Goal: Information Seeking & Learning: Learn about a topic

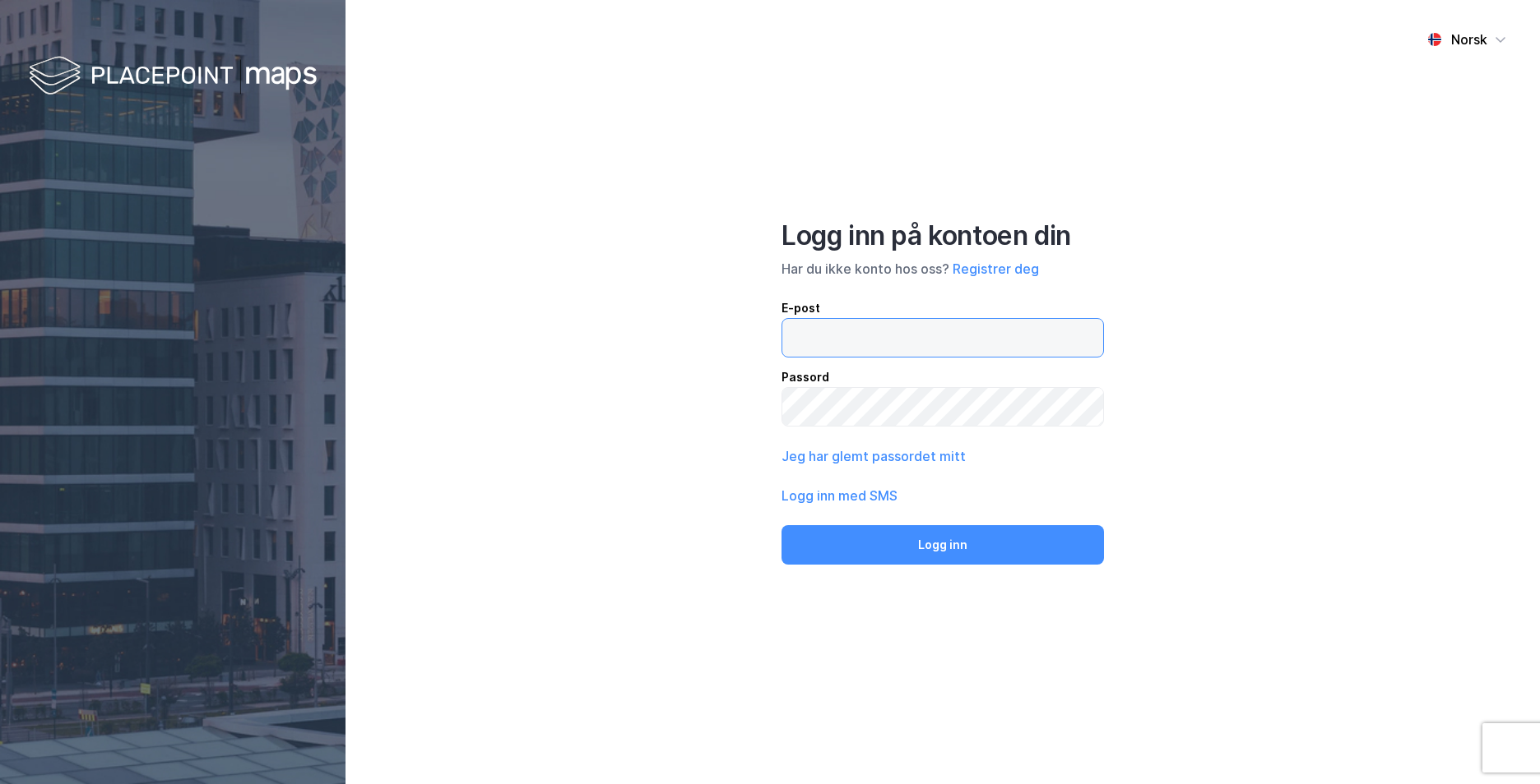
click at [818, 344] on input "email" at bounding box center [943, 338] width 321 height 38
type input "[PERSON_NAME][EMAIL_ADDRESS][PERSON_NAME][DOMAIN_NAME]"
click at [781, 525] on button "Logg inn" at bounding box center [943, 545] width 323 height 40
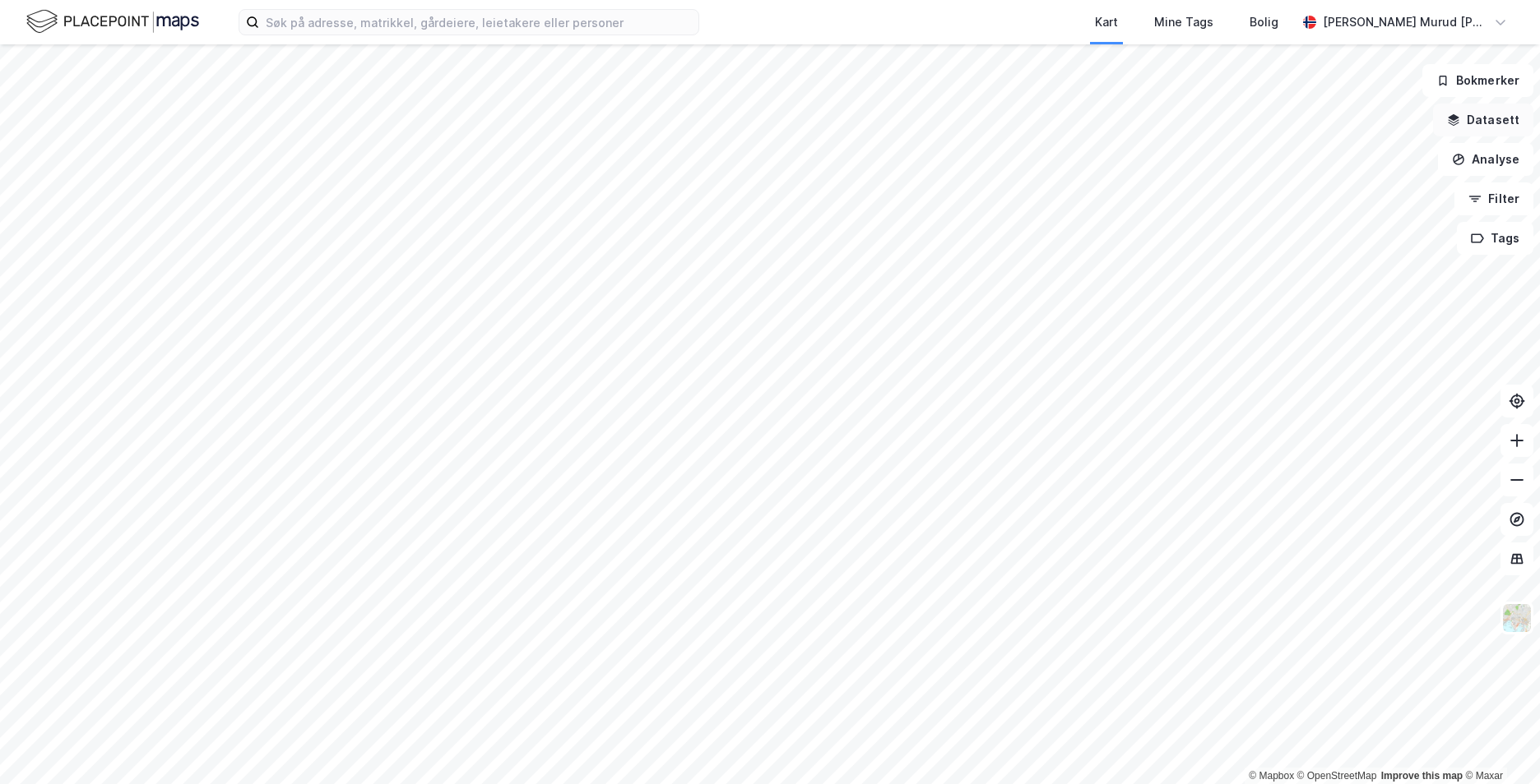
click at [1465, 121] on button "Datasett" at bounding box center [1482, 119] width 101 height 33
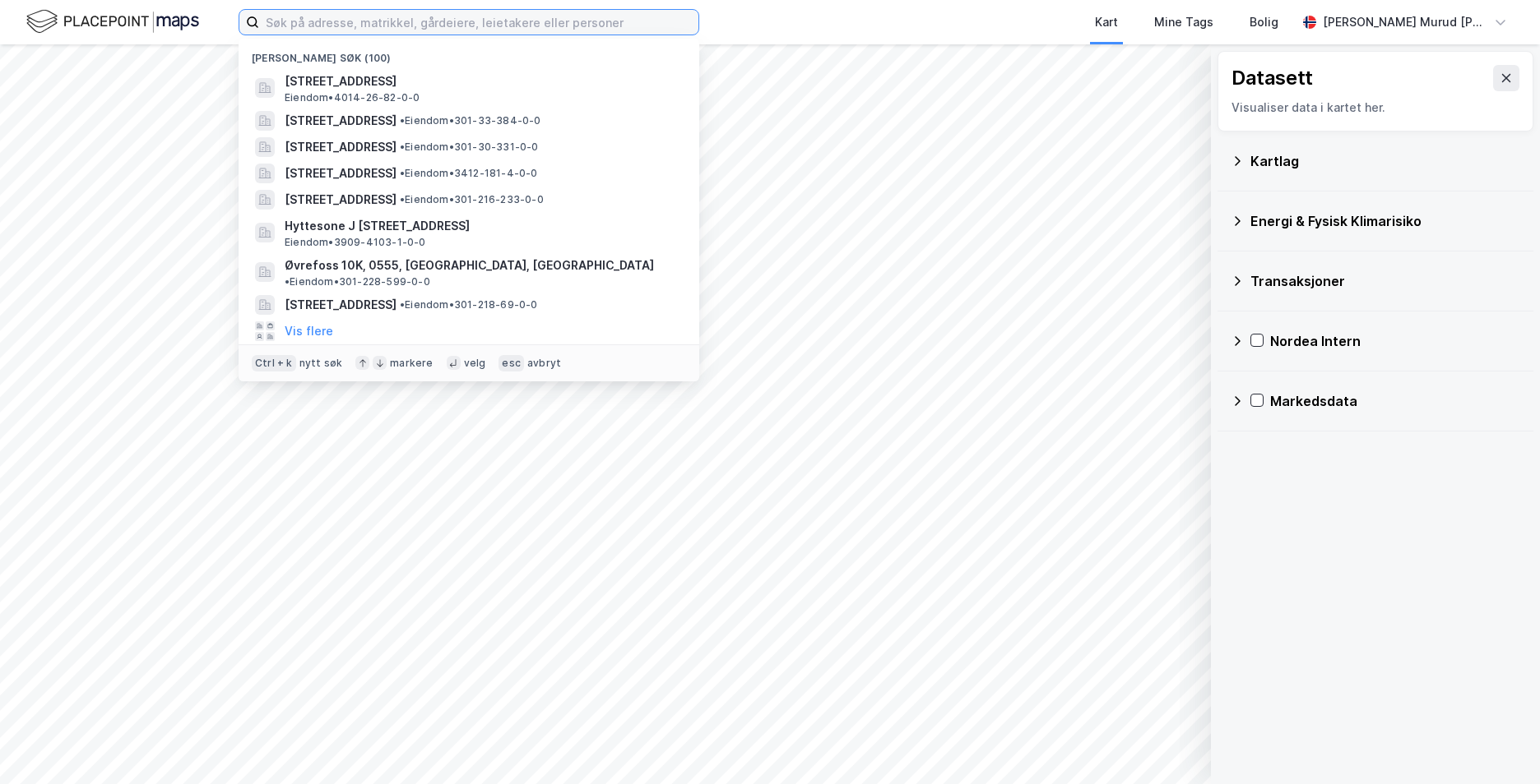
click at [446, 20] on input at bounding box center [478, 22] width 439 height 25
paste input "Sjøfjellan, 4580 [GEOGRAPHIC_DATA]"
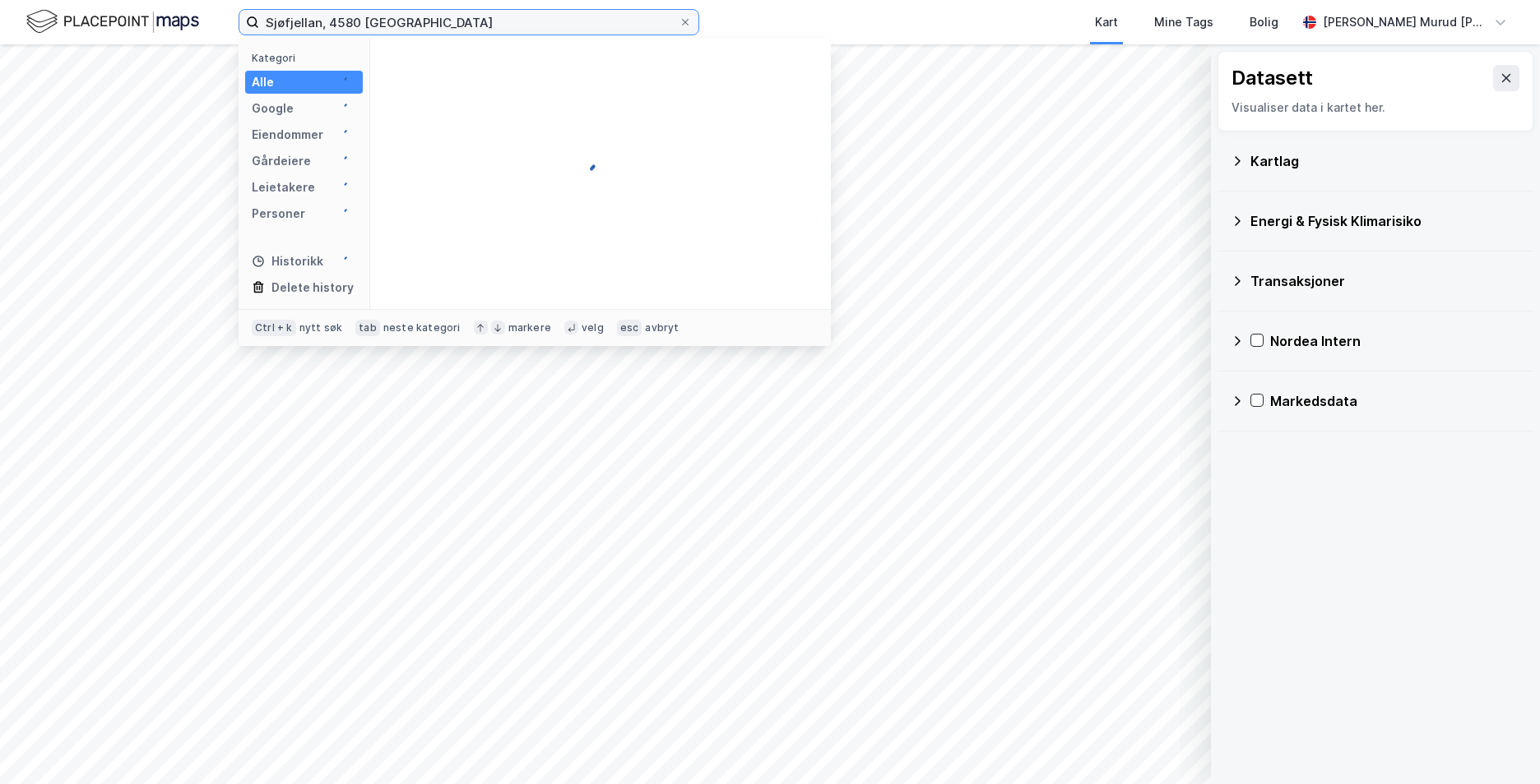
type input "Sjøfjellan, 4580 [GEOGRAPHIC_DATA]"
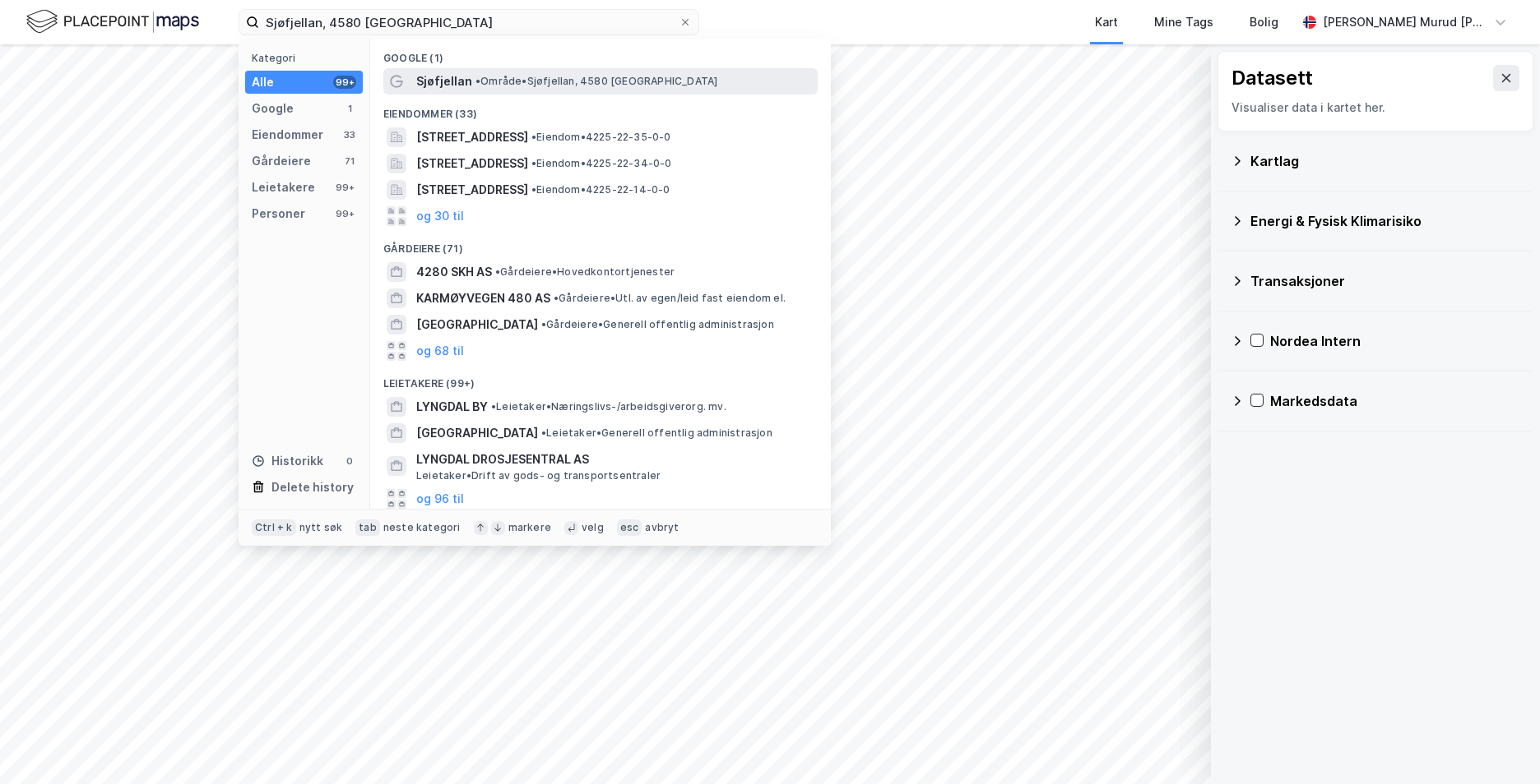
click at [540, 83] on span "• Område • [GEOGRAPHIC_DATA], 4580 [GEOGRAPHIC_DATA]" at bounding box center [595, 81] width 242 height 13
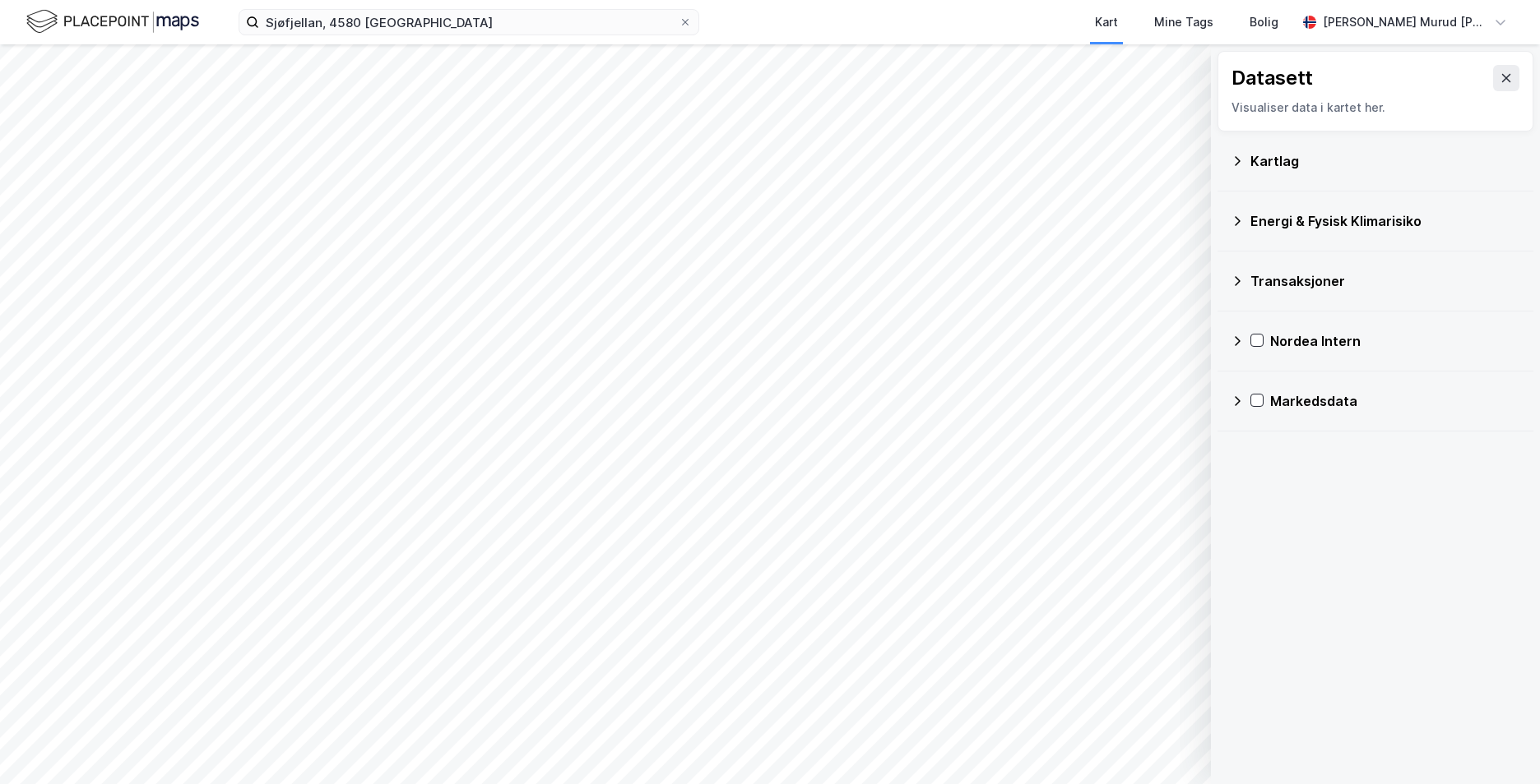
click at [1232, 153] on div "Kartlag" at bounding box center [1375, 161] width 290 height 40
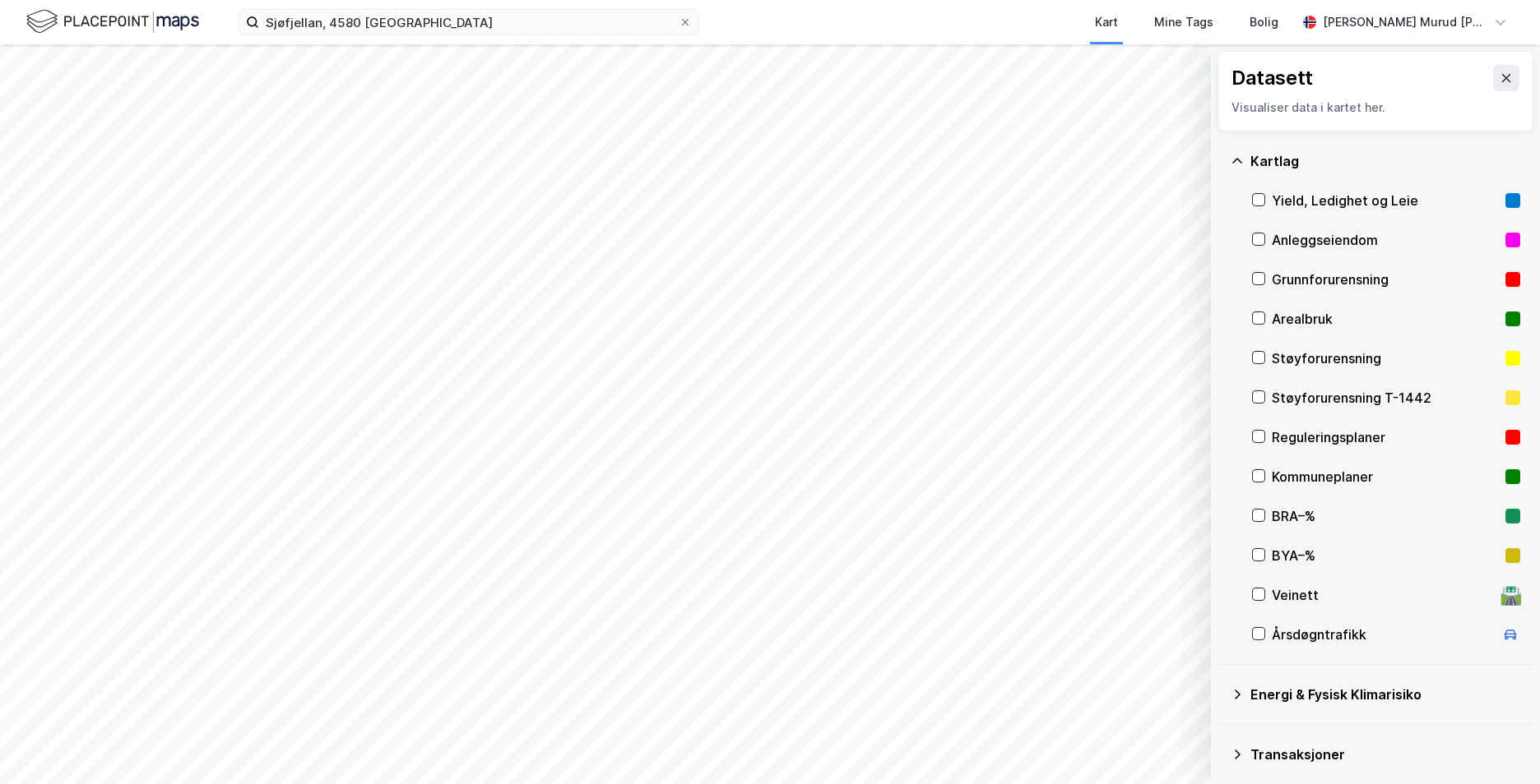
click at [1265, 279] on div "Grunnforurensning" at bounding box center [1385, 280] width 268 height 40
click at [1234, 157] on icon at bounding box center [1236, 160] width 13 height 13
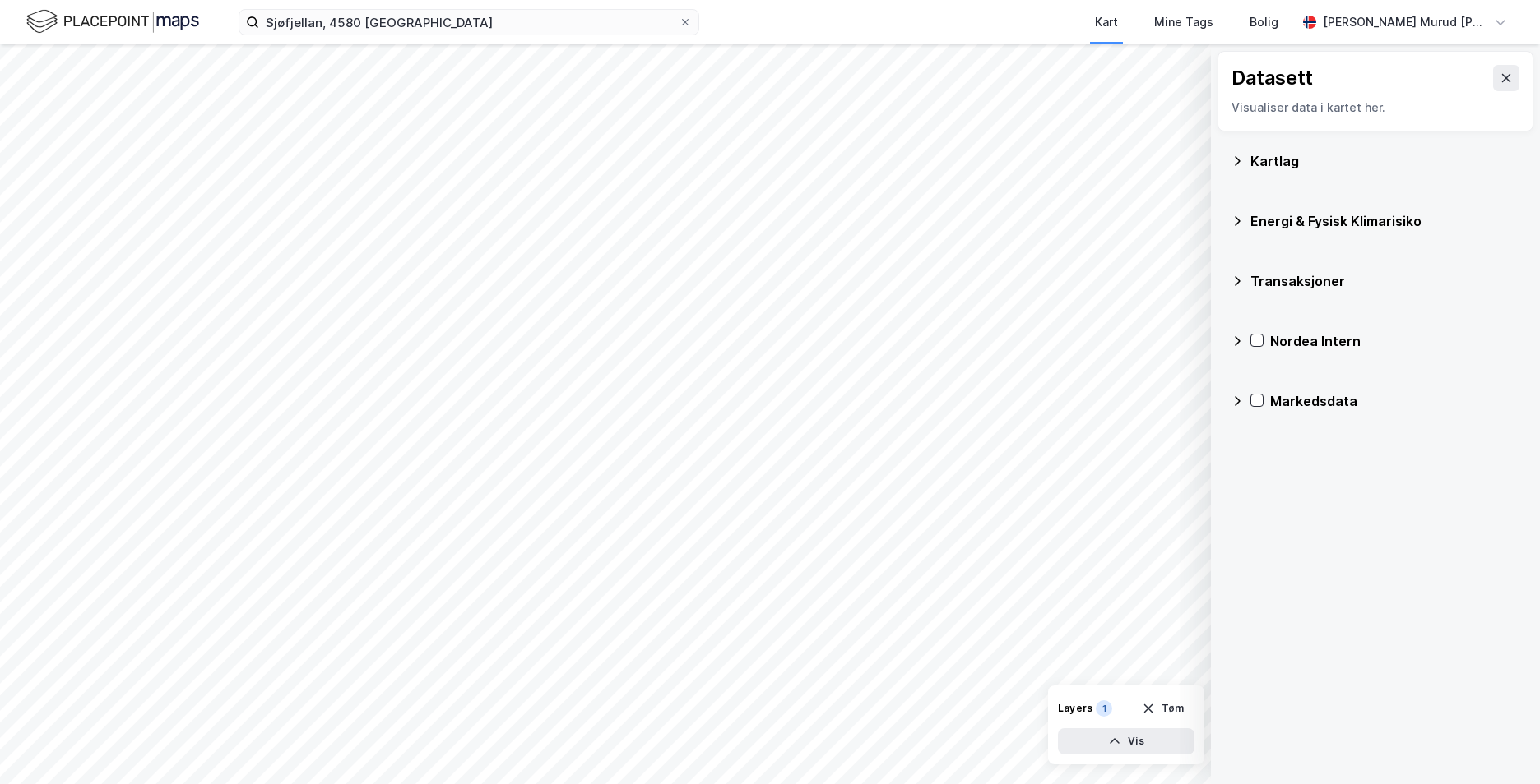
click at [1233, 222] on icon at bounding box center [1236, 221] width 13 height 13
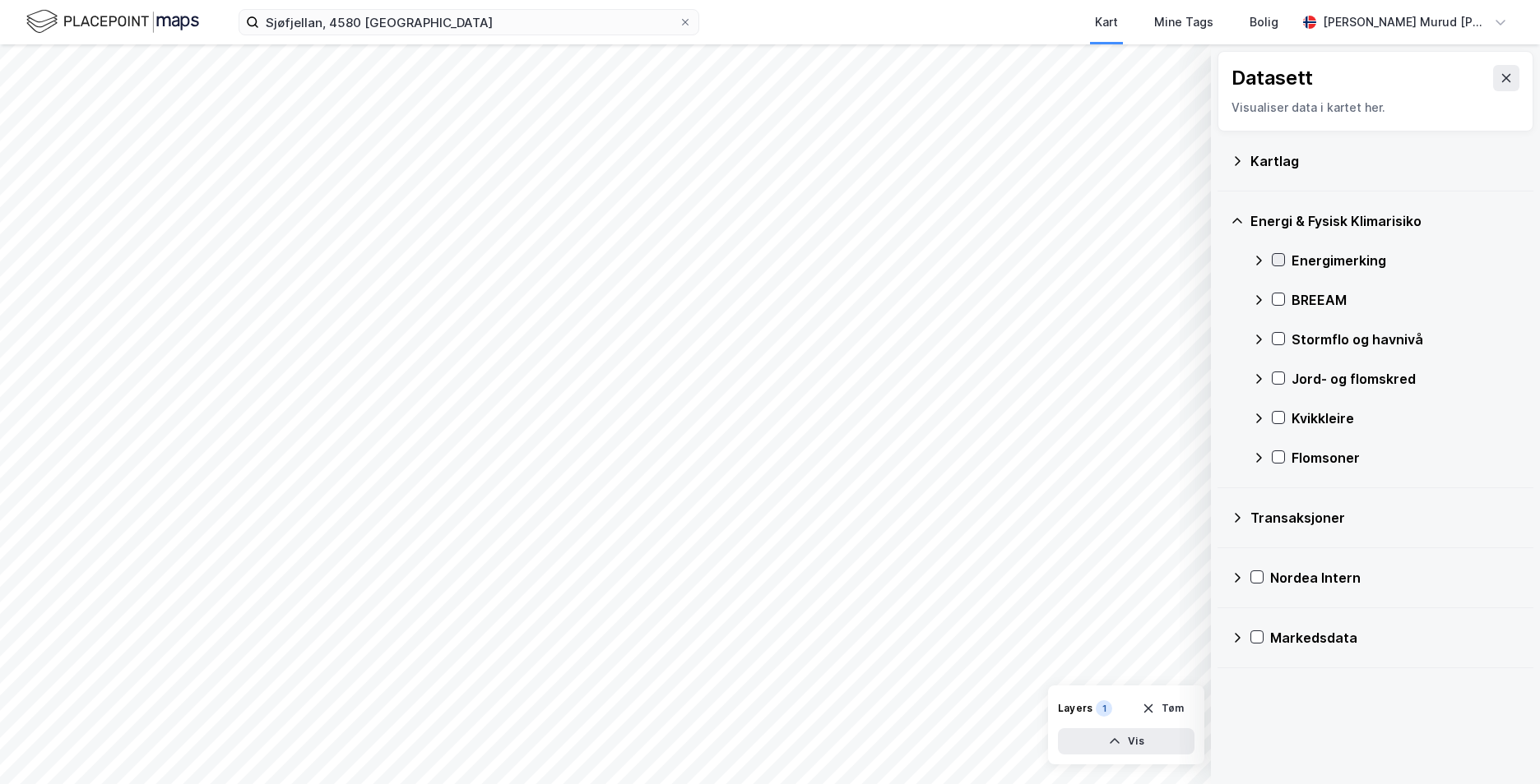
click at [1275, 261] on icon at bounding box center [1278, 261] width 9 height 6
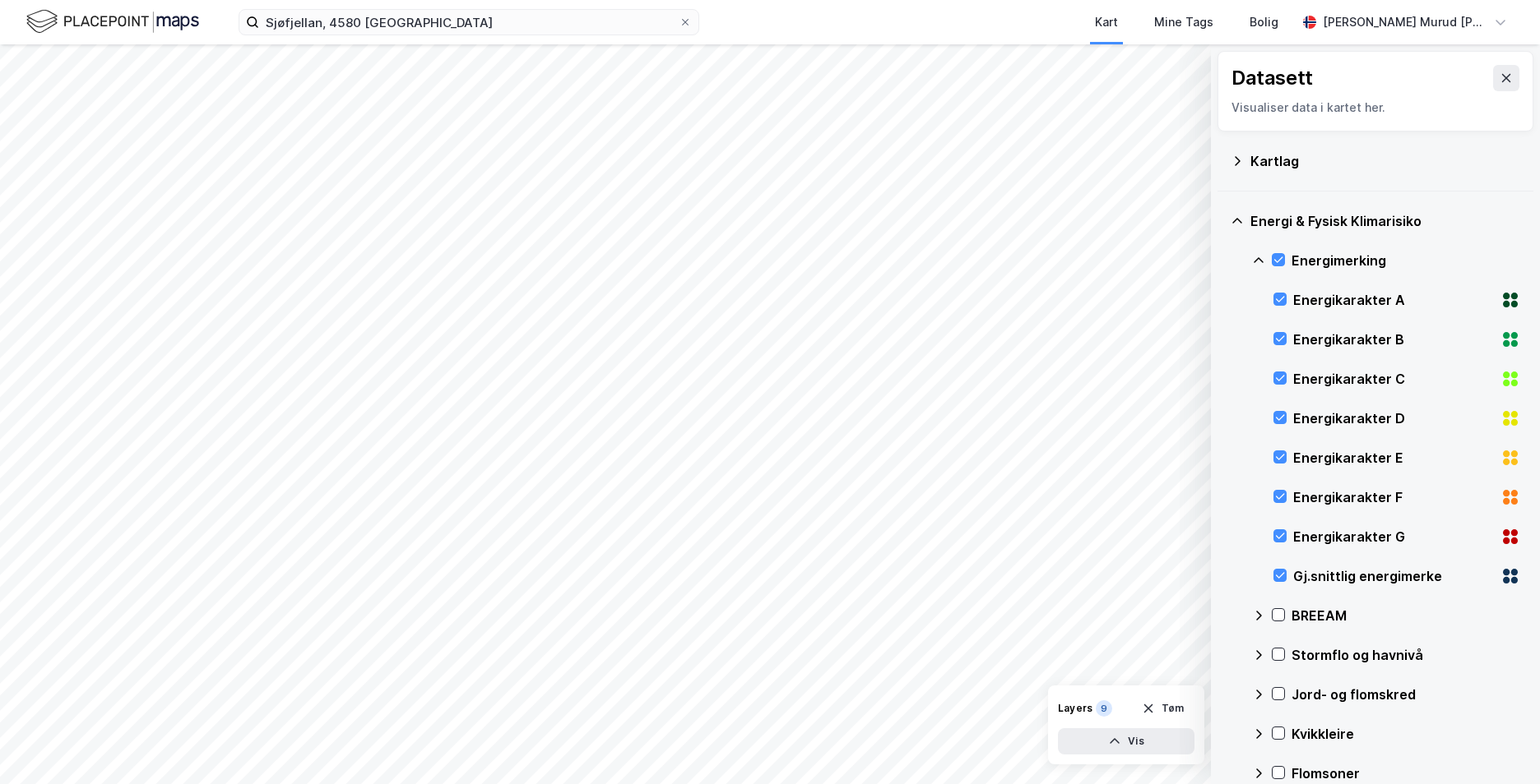
click at [1254, 258] on icon at bounding box center [1257, 260] width 13 height 13
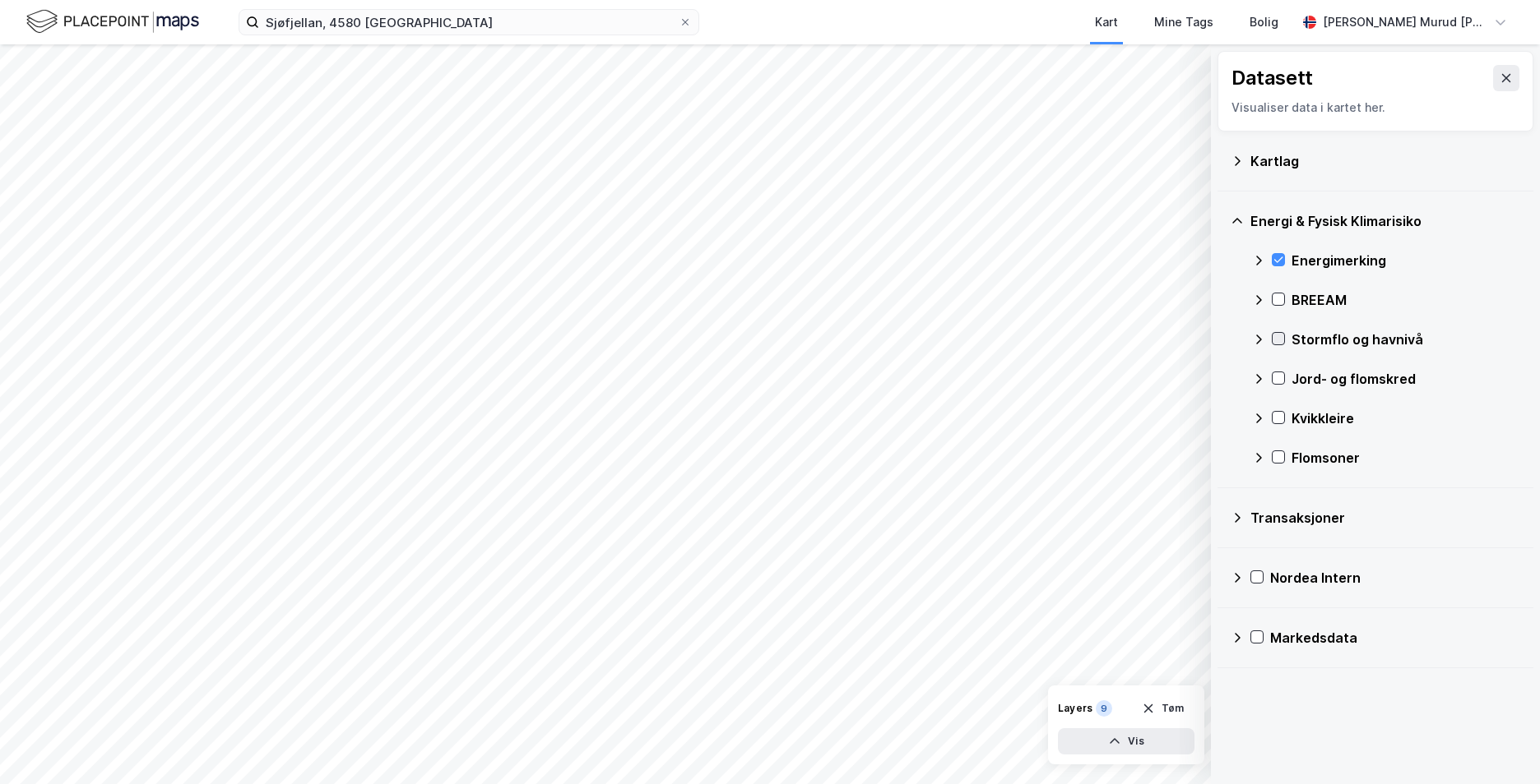
click at [1276, 340] on icon at bounding box center [1278, 339] width 9 height 6
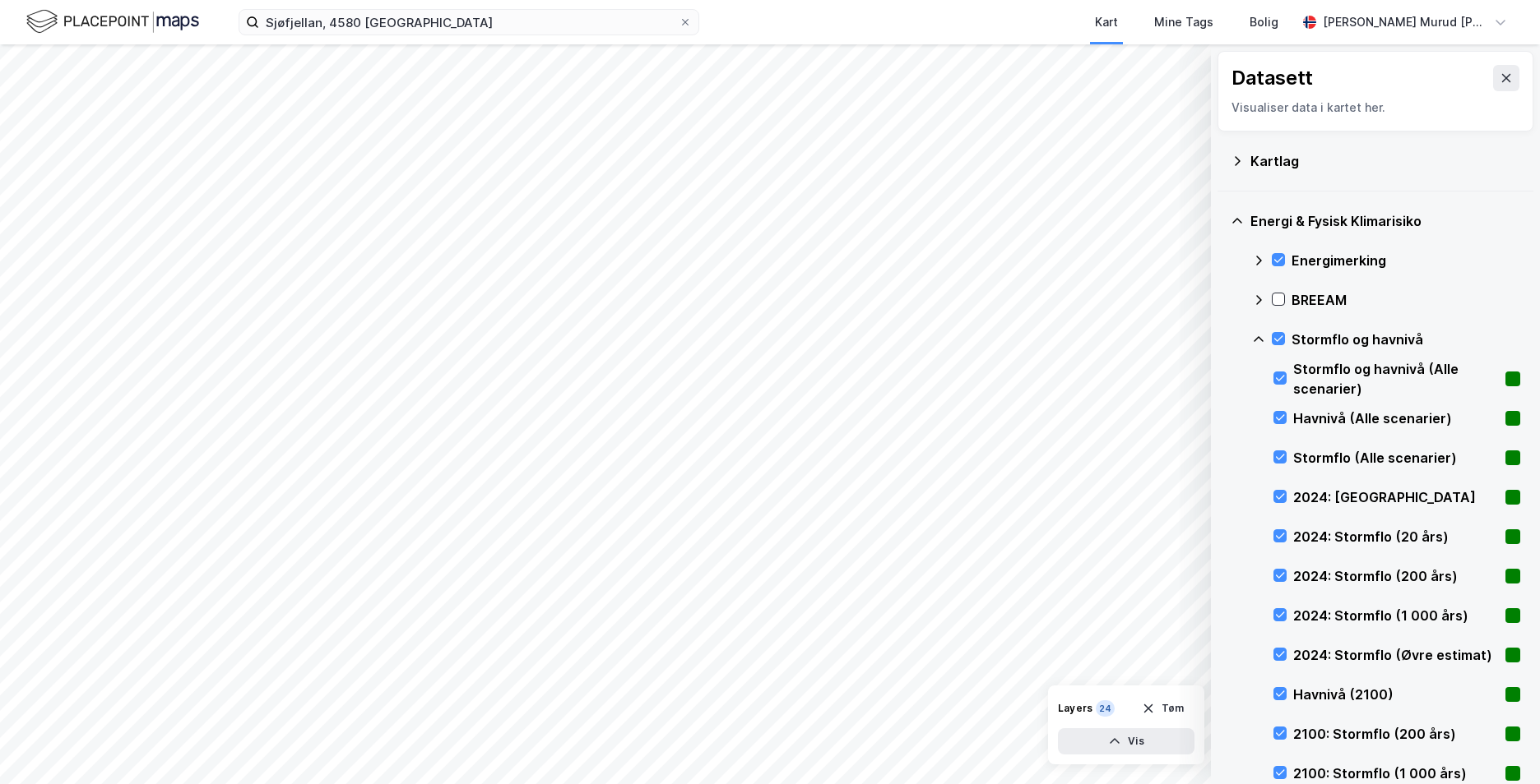
click at [1255, 328] on div "Stormflo og havnivå" at bounding box center [1385, 339] width 268 height 40
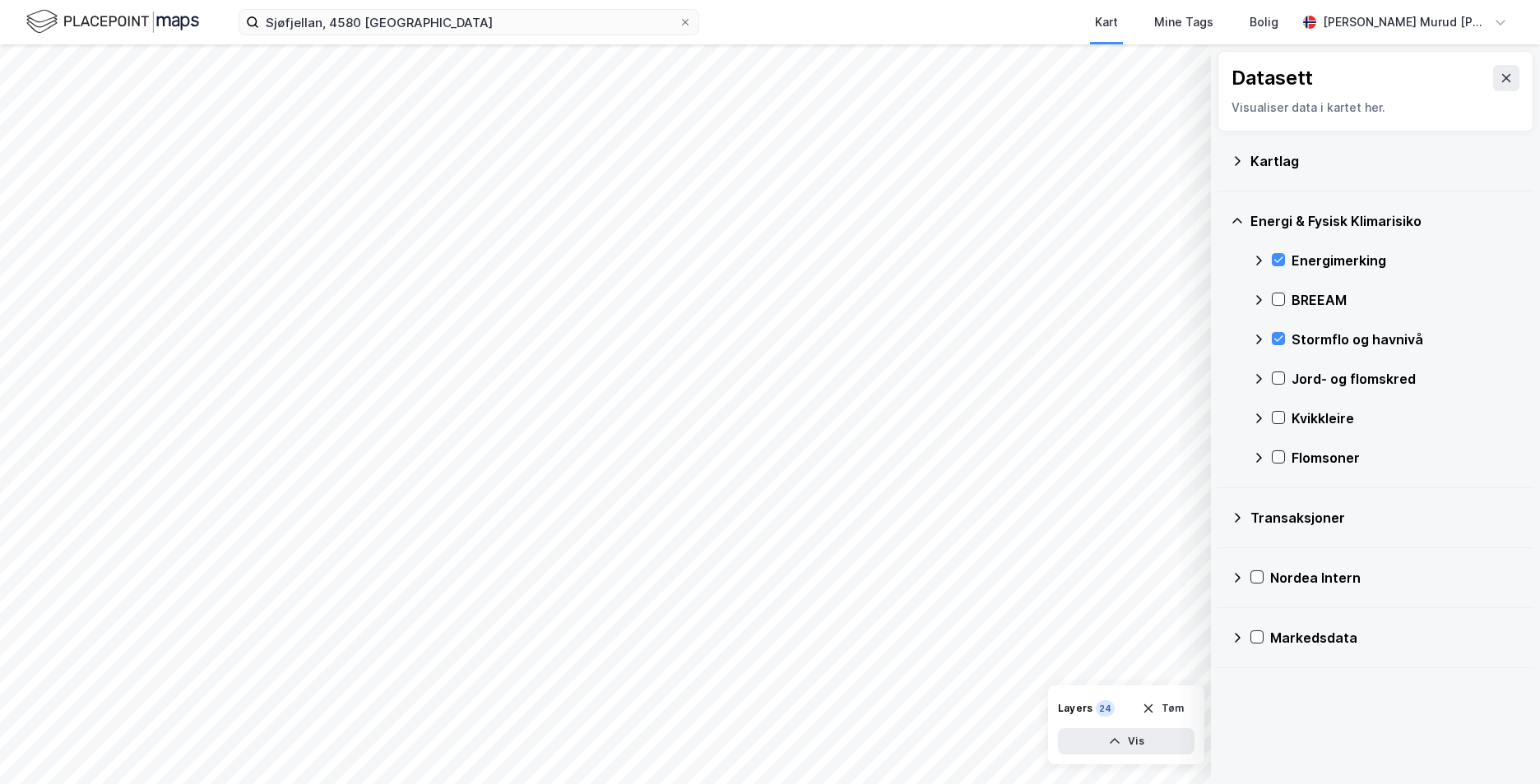
click at [1273, 368] on div "Jord- og flomskred" at bounding box center [1385, 379] width 268 height 40
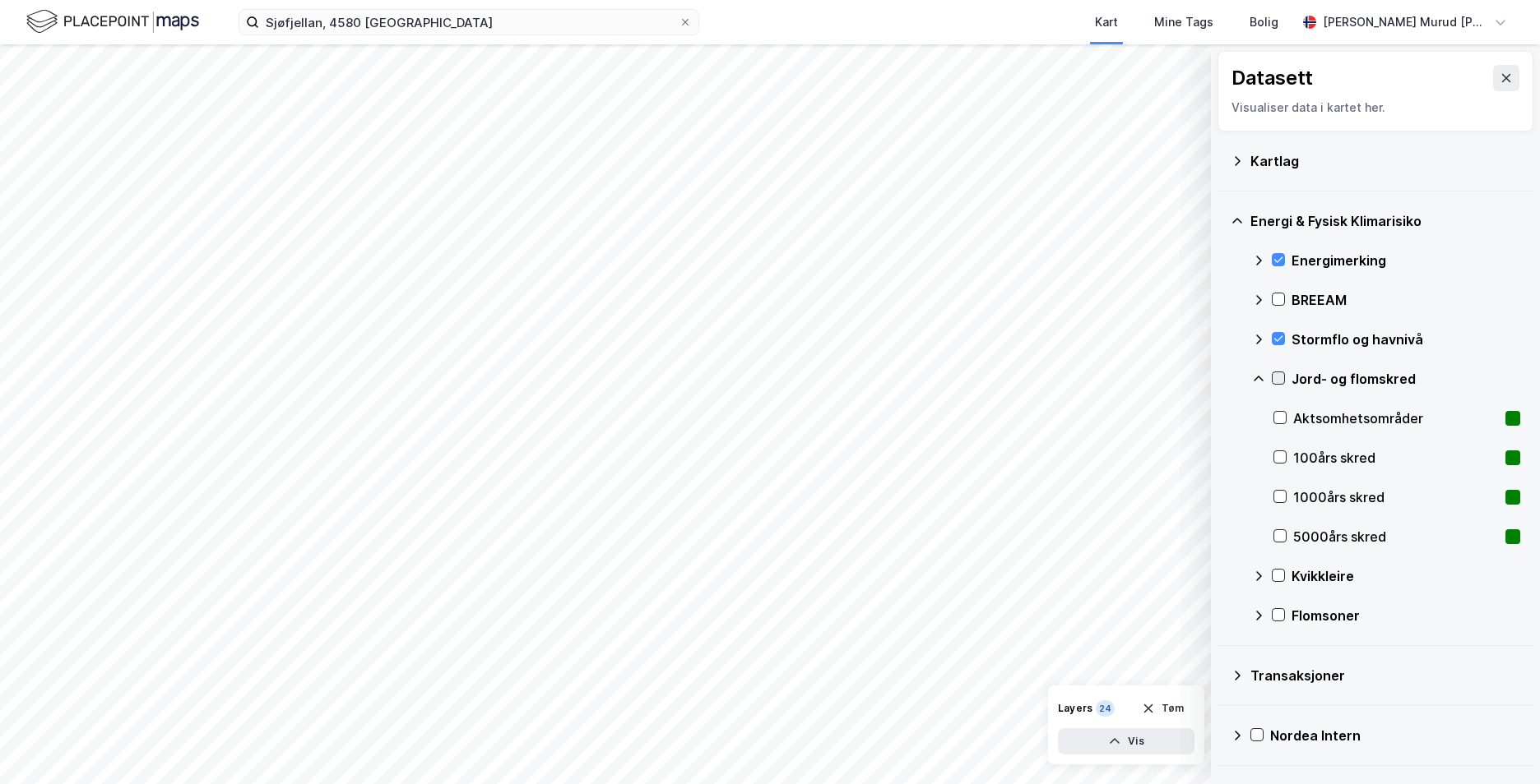
click at [1275, 376] on icon at bounding box center [1278, 378] width 12 height 12
click at [1251, 376] on icon at bounding box center [1257, 378] width 13 height 13
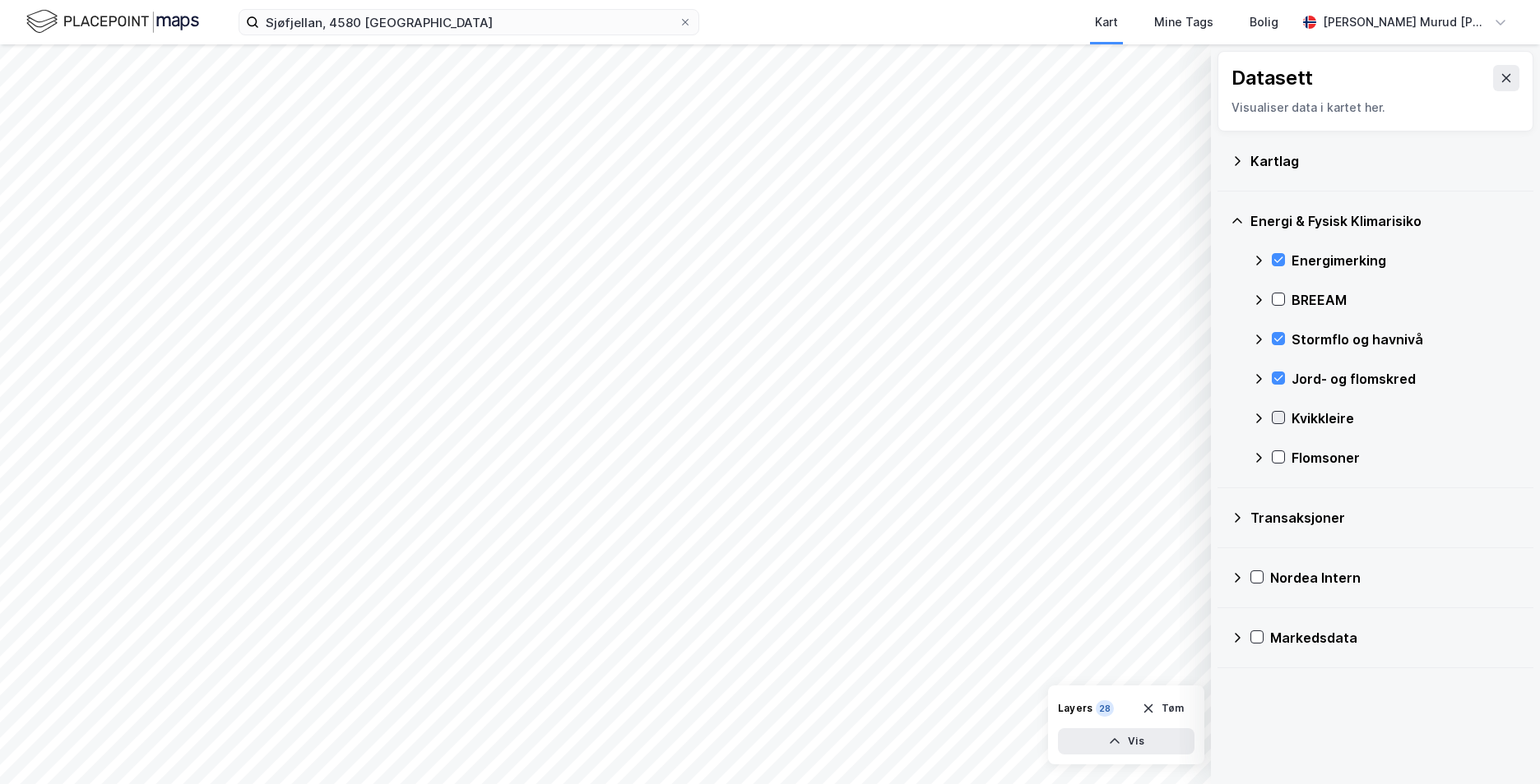
click at [1279, 420] on icon at bounding box center [1278, 418] width 12 height 12
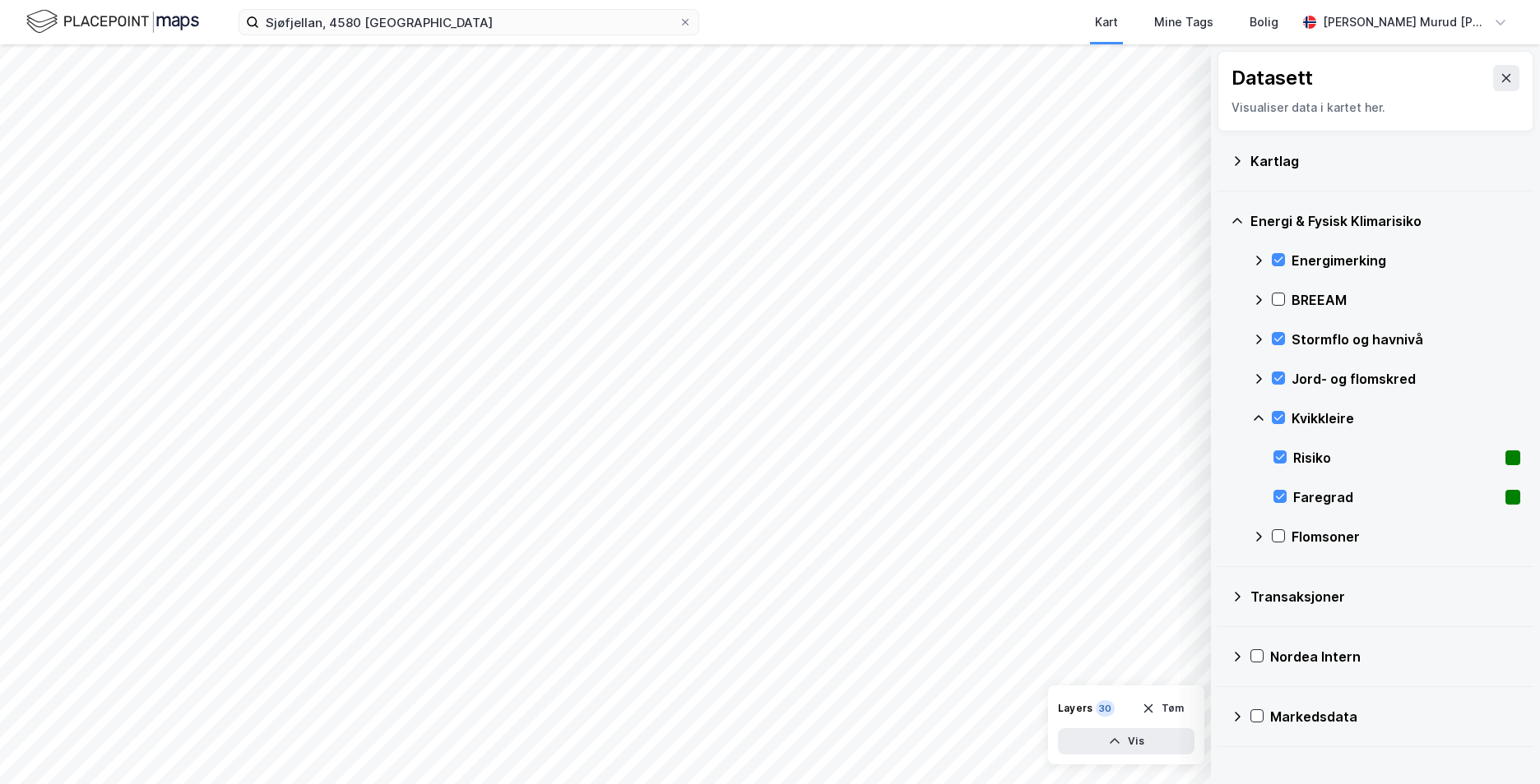
click at [1263, 414] on icon at bounding box center [1257, 418] width 13 height 13
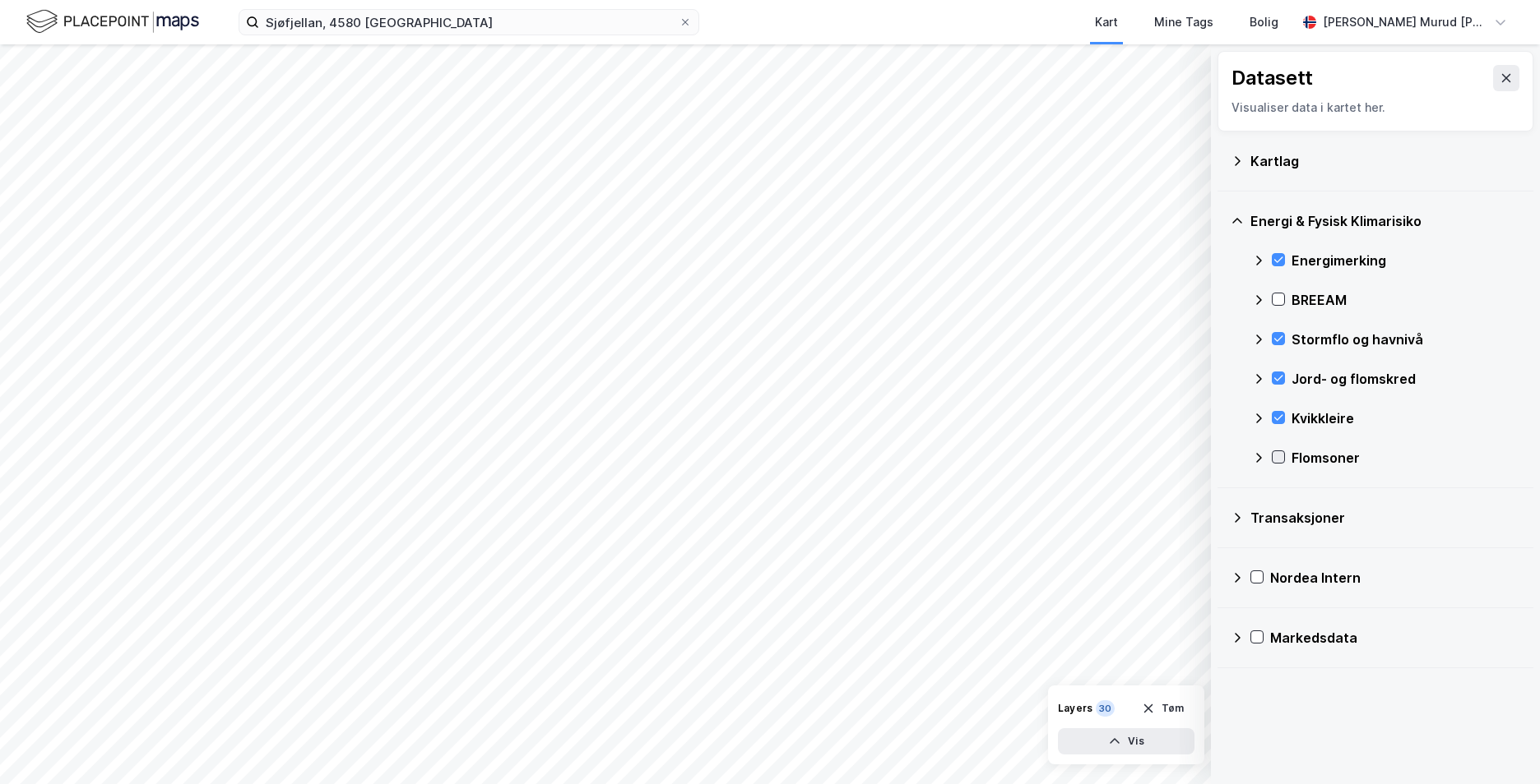
click at [1279, 461] on icon at bounding box center [1278, 458] width 12 height 12
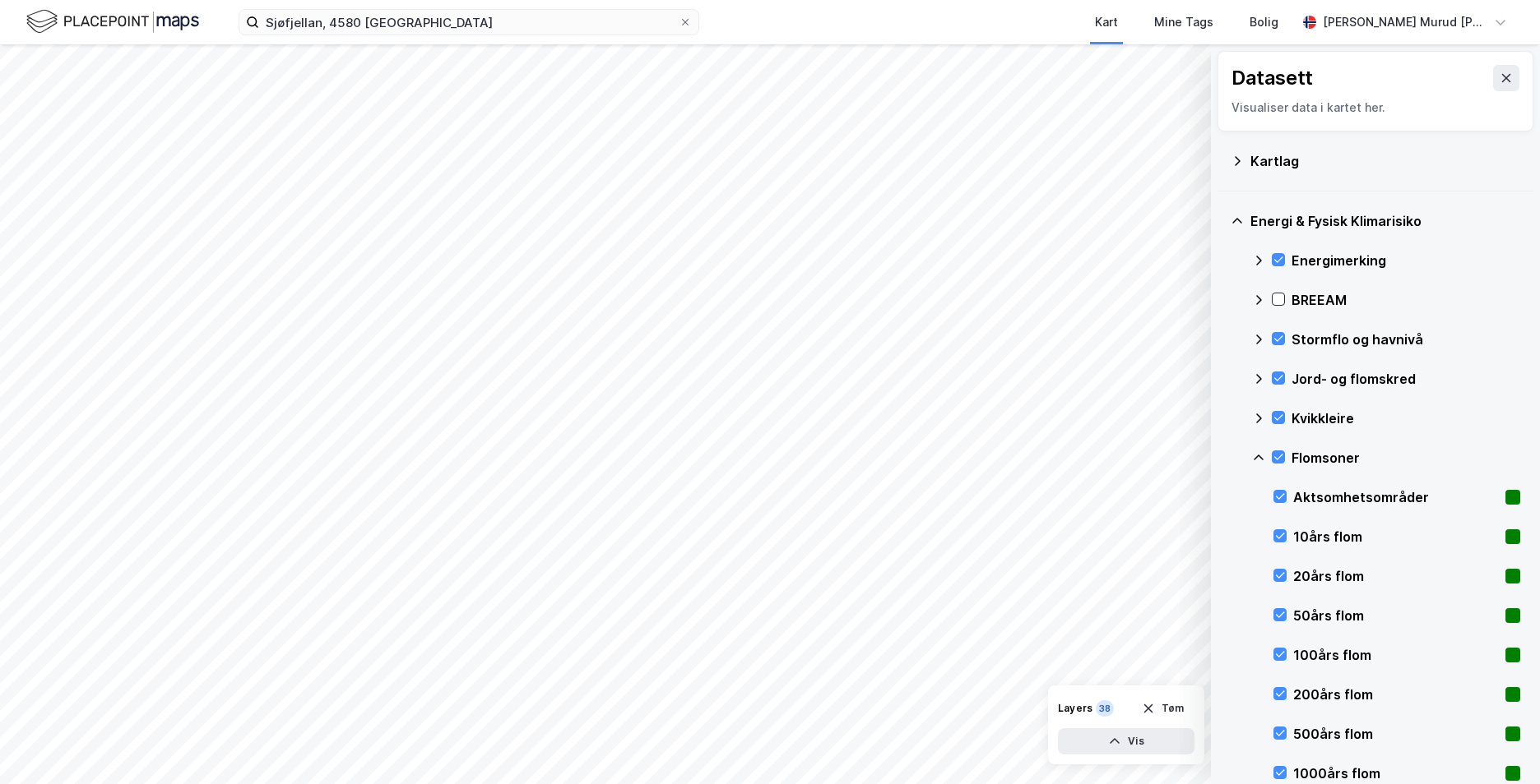
click at [1260, 453] on icon at bounding box center [1257, 458] width 13 height 13
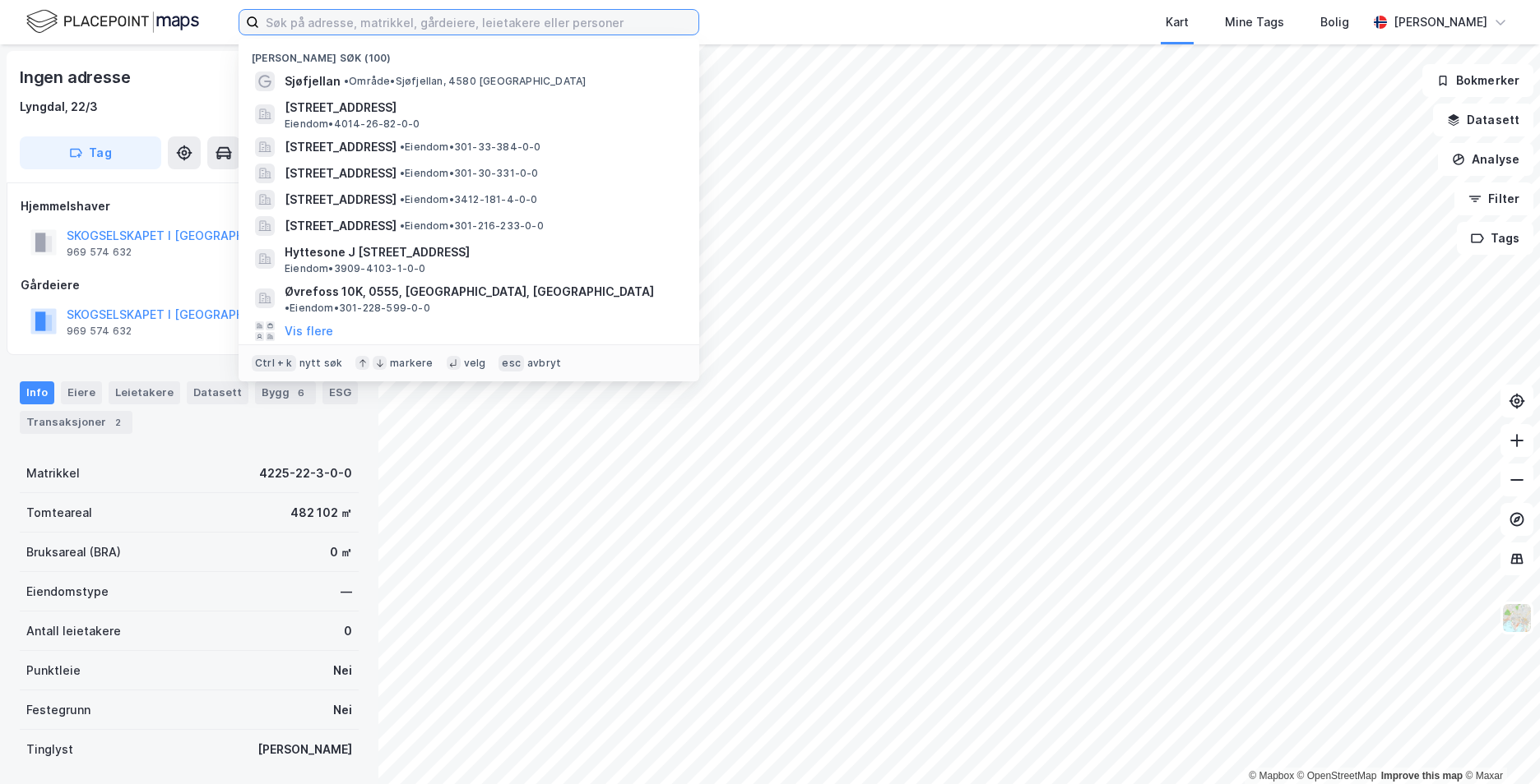
click at [479, 17] on input at bounding box center [478, 22] width 439 height 25
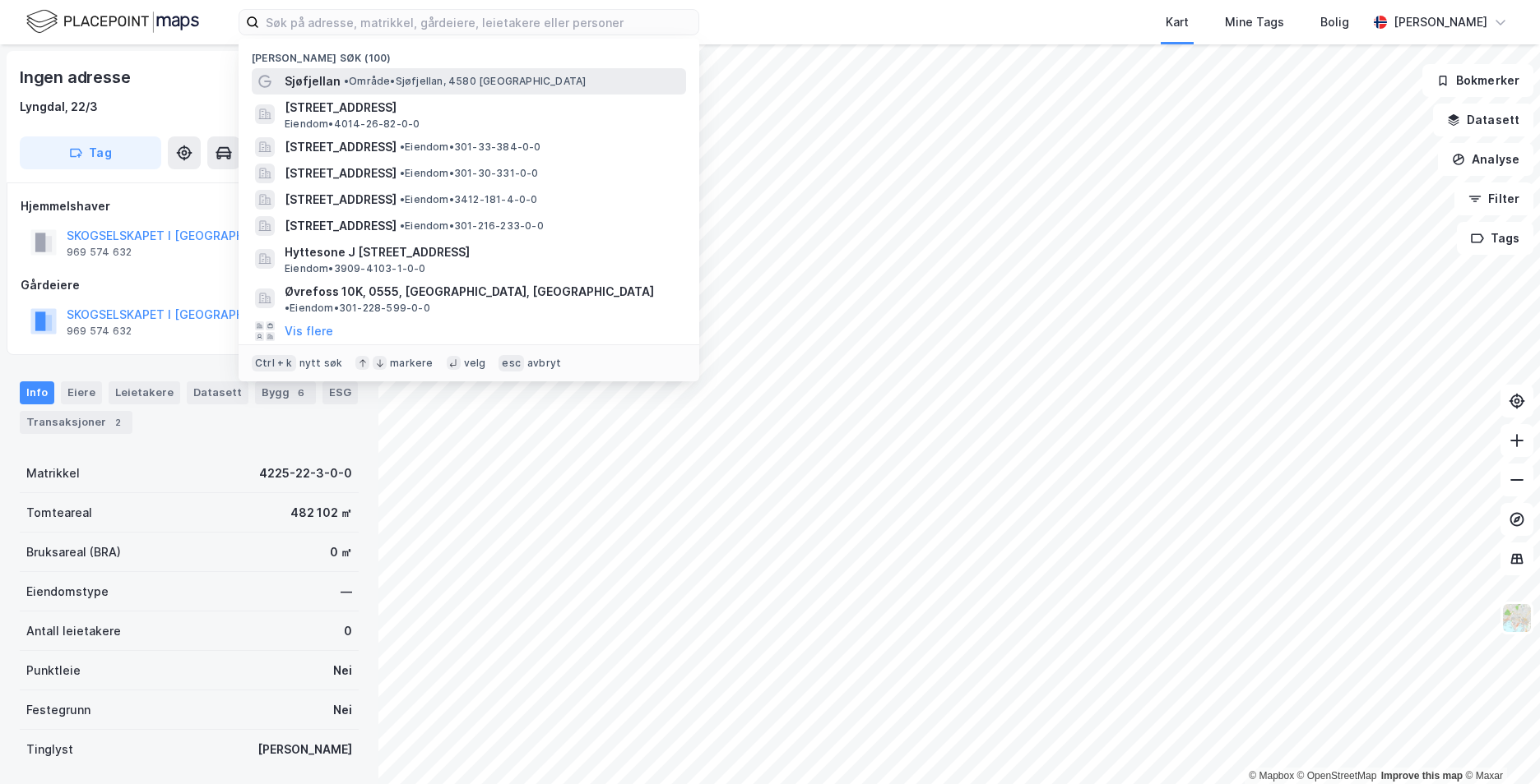
click at [437, 75] on span "• Område • [GEOGRAPHIC_DATA], 4580 [GEOGRAPHIC_DATA]" at bounding box center [464, 81] width 242 height 13
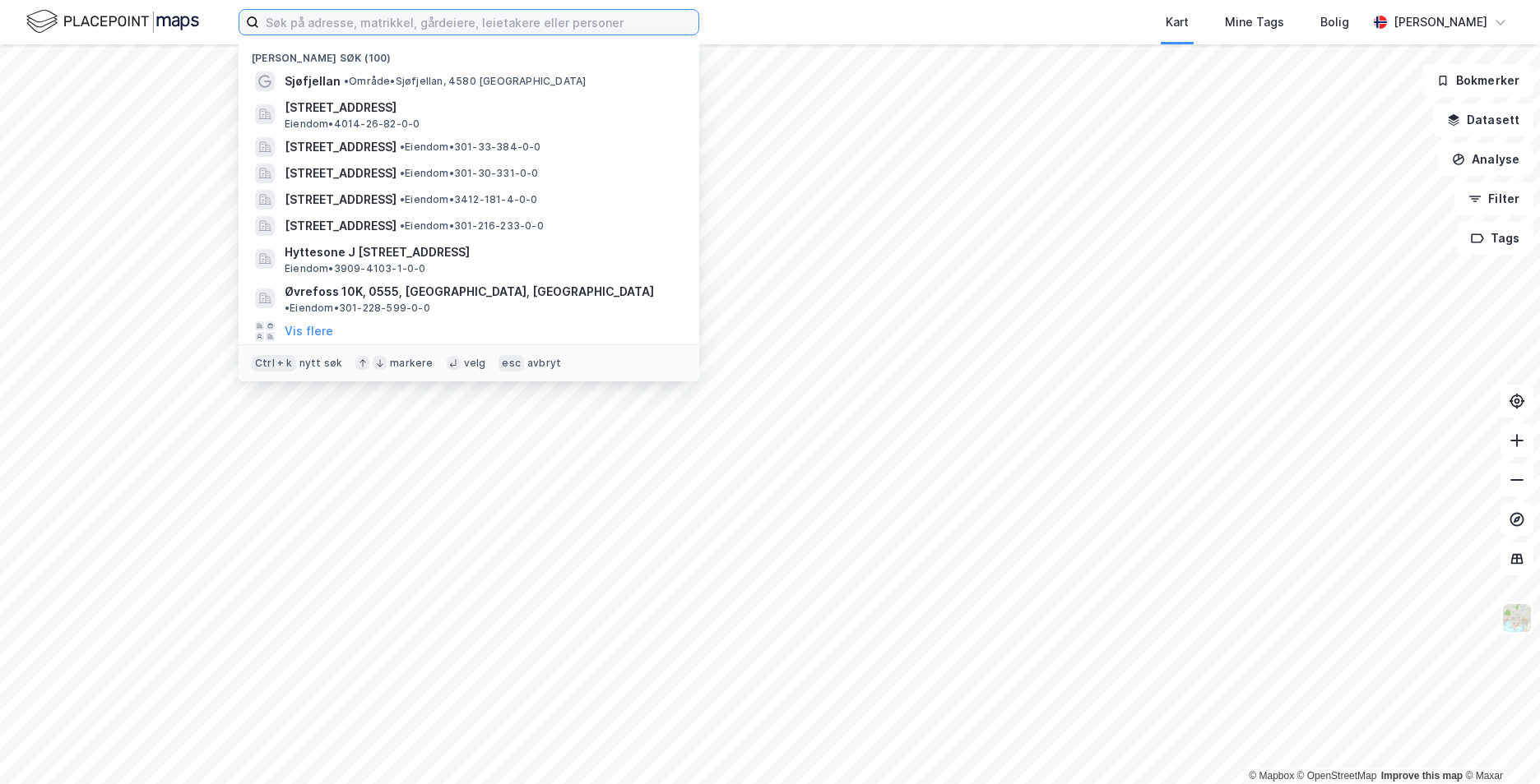
click at [301, 19] on input at bounding box center [478, 22] width 439 height 25
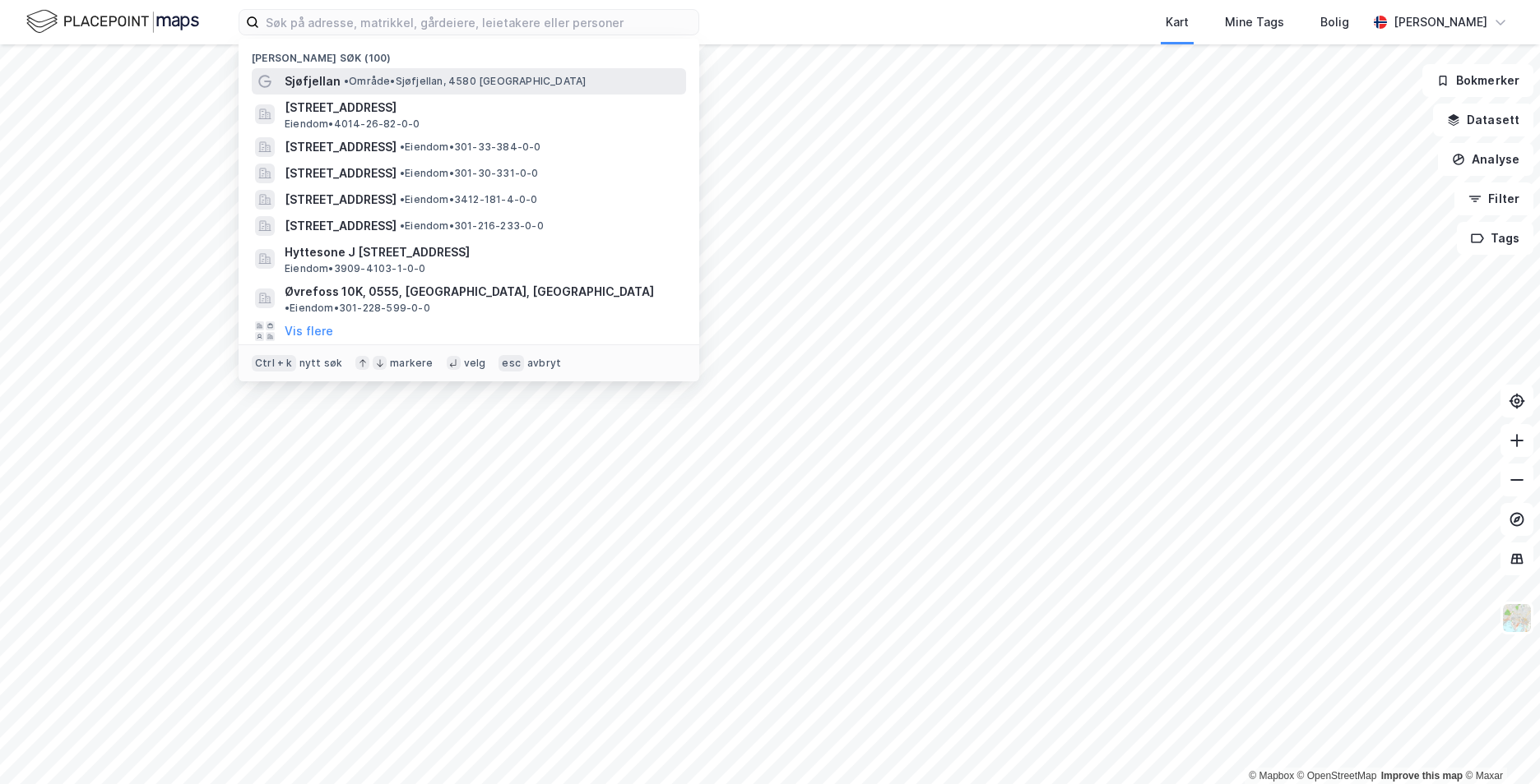
click at [379, 76] on span "• Område • [GEOGRAPHIC_DATA], 4580 [GEOGRAPHIC_DATA]" at bounding box center [464, 81] width 242 height 13
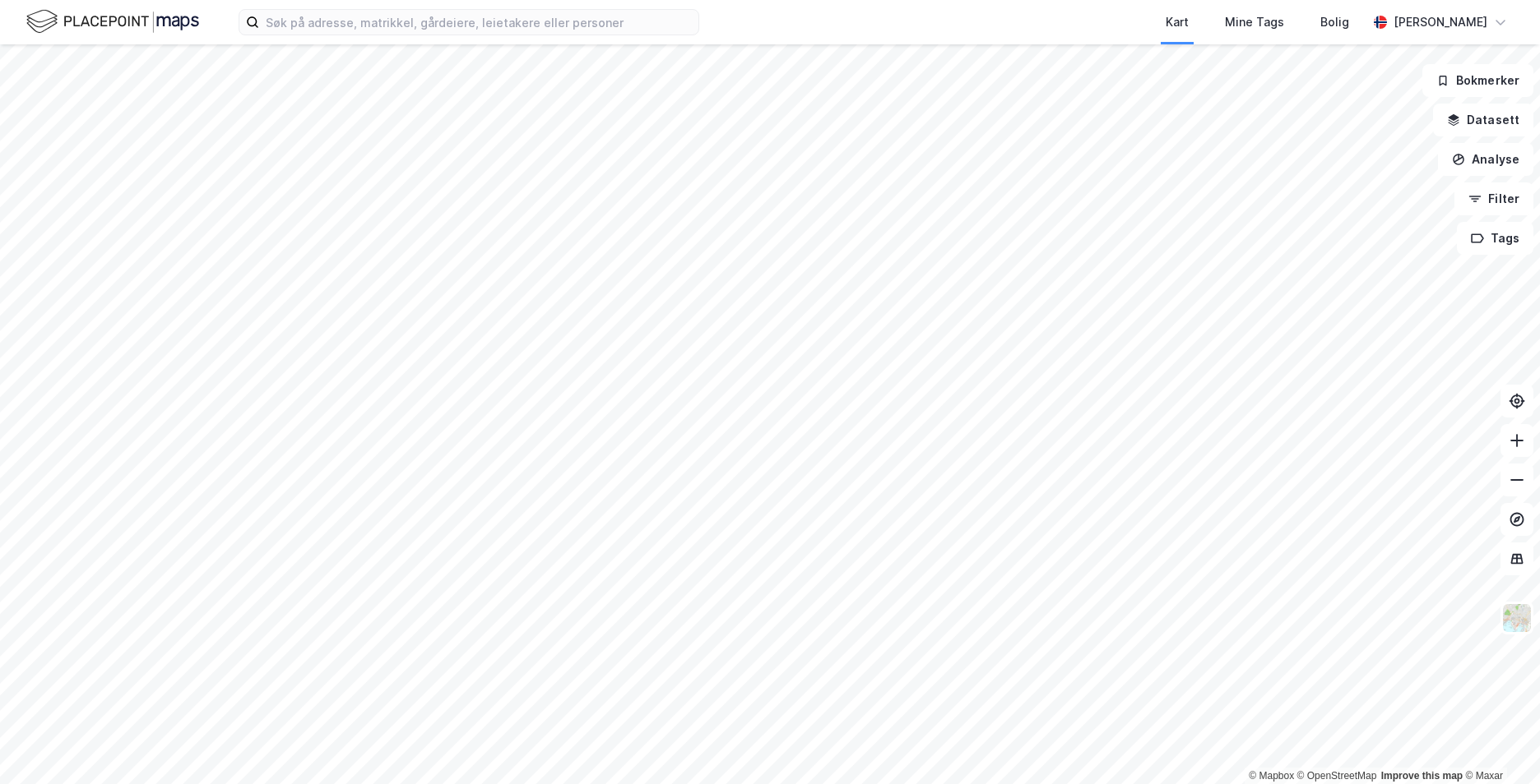
click at [377, 37] on div "Kart Mine Tags Bolig [PERSON_NAME]" at bounding box center [770, 22] width 1540 height 45
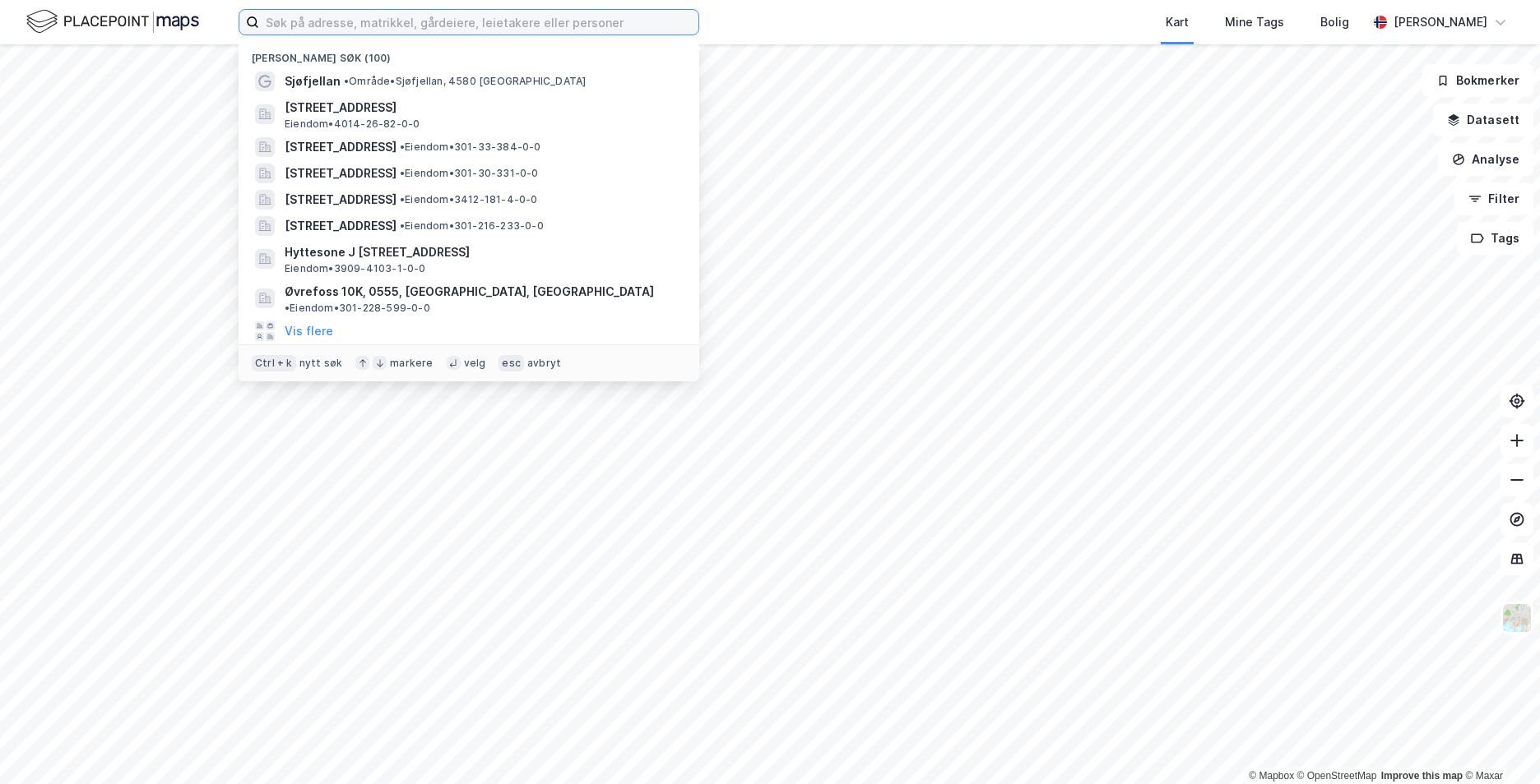
click at [377, 25] on input at bounding box center [478, 22] width 439 height 25
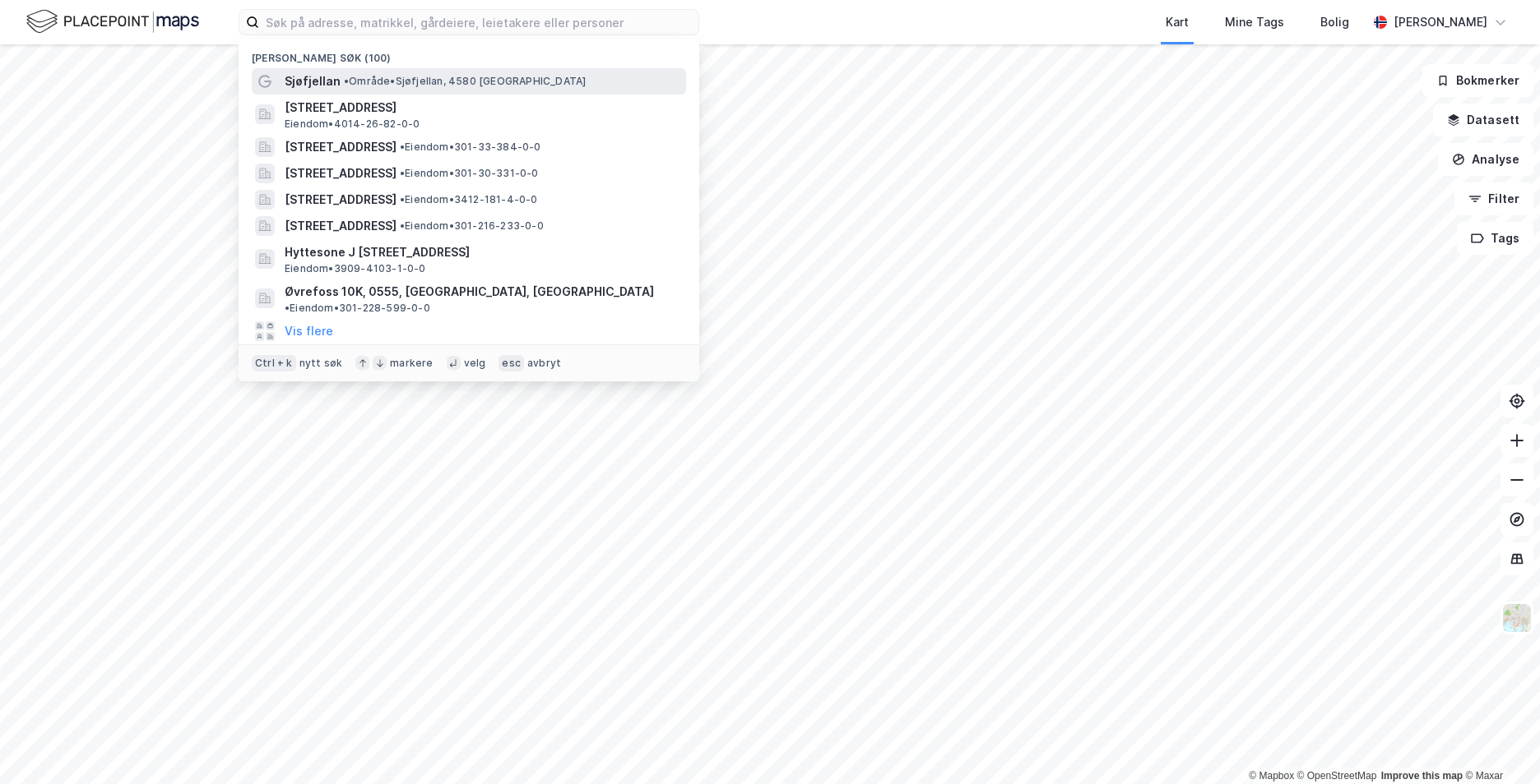
click at [343, 78] on span "•" at bounding box center [345, 81] width 5 height 12
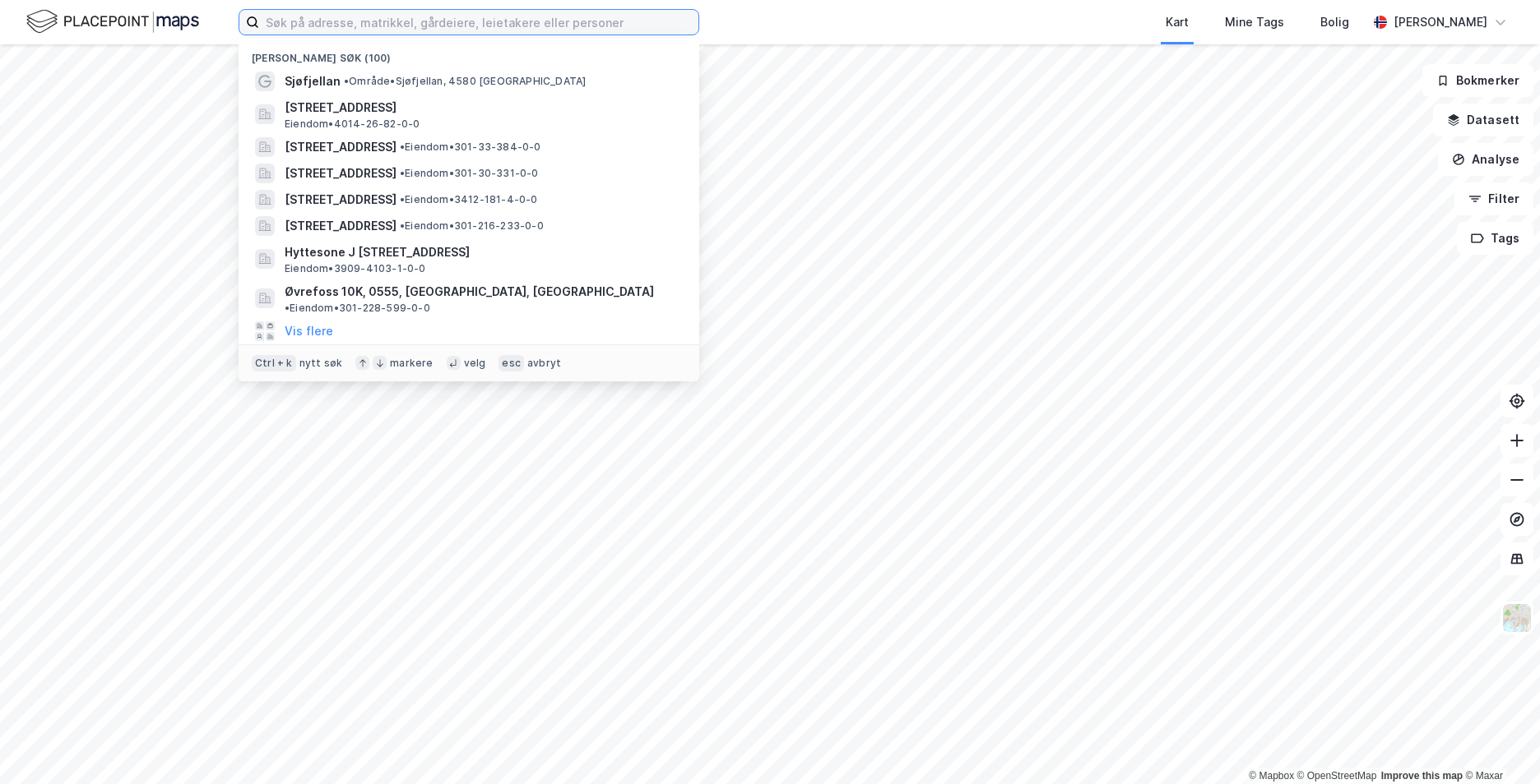
click at [328, 28] on input at bounding box center [478, 22] width 439 height 25
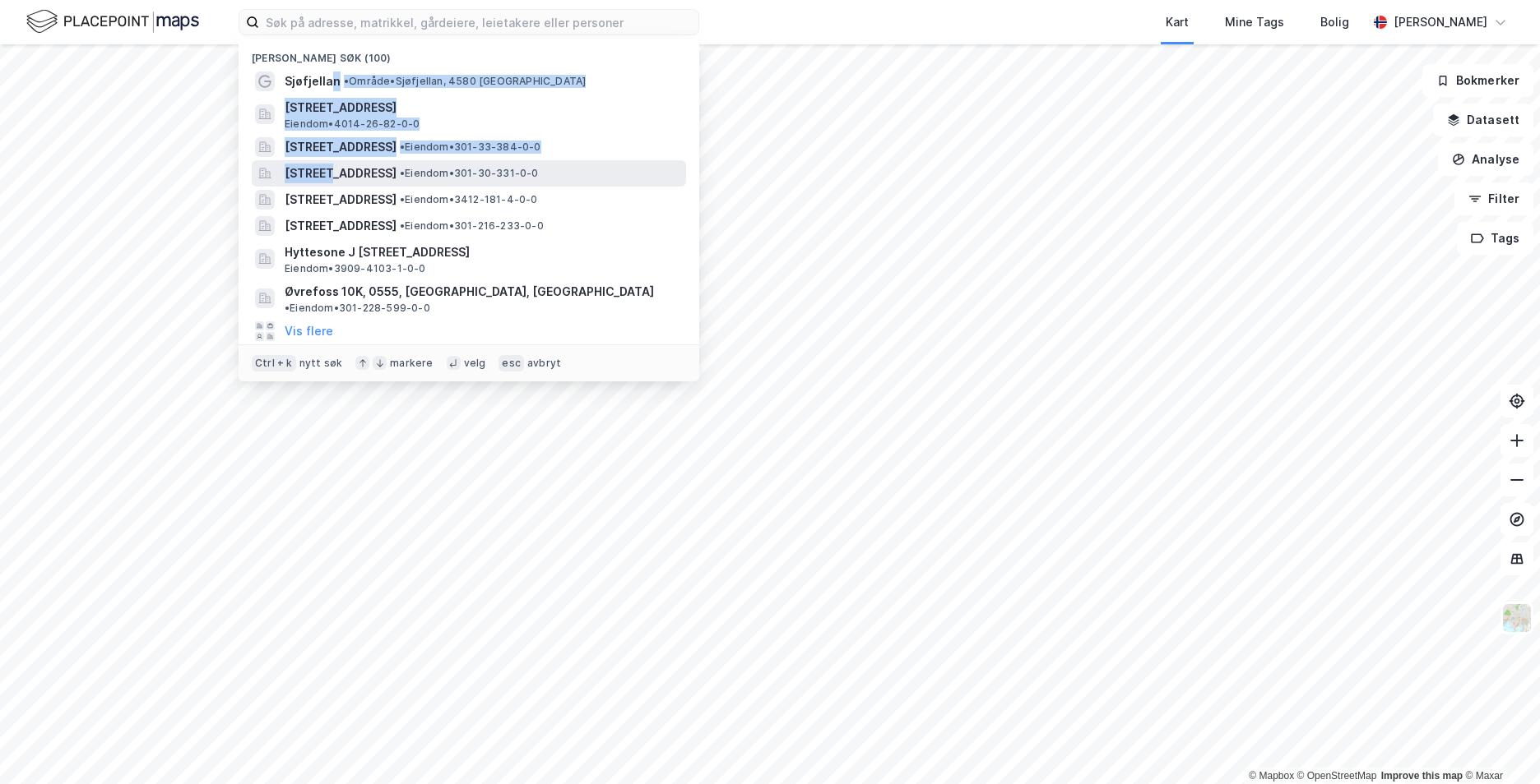
drag, startPoint x: 329, startPoint y: 80, endPoint x: 330, endPoint y: 164, distance: 84.0
click at [330, 164] on div "Nylige søk (100) Sjøfjellan • Område • [GEOGRAPHIC_DATA], [STREET_ADDRESS], [GE…" at bounding box center [469, 210] width 461 height 342
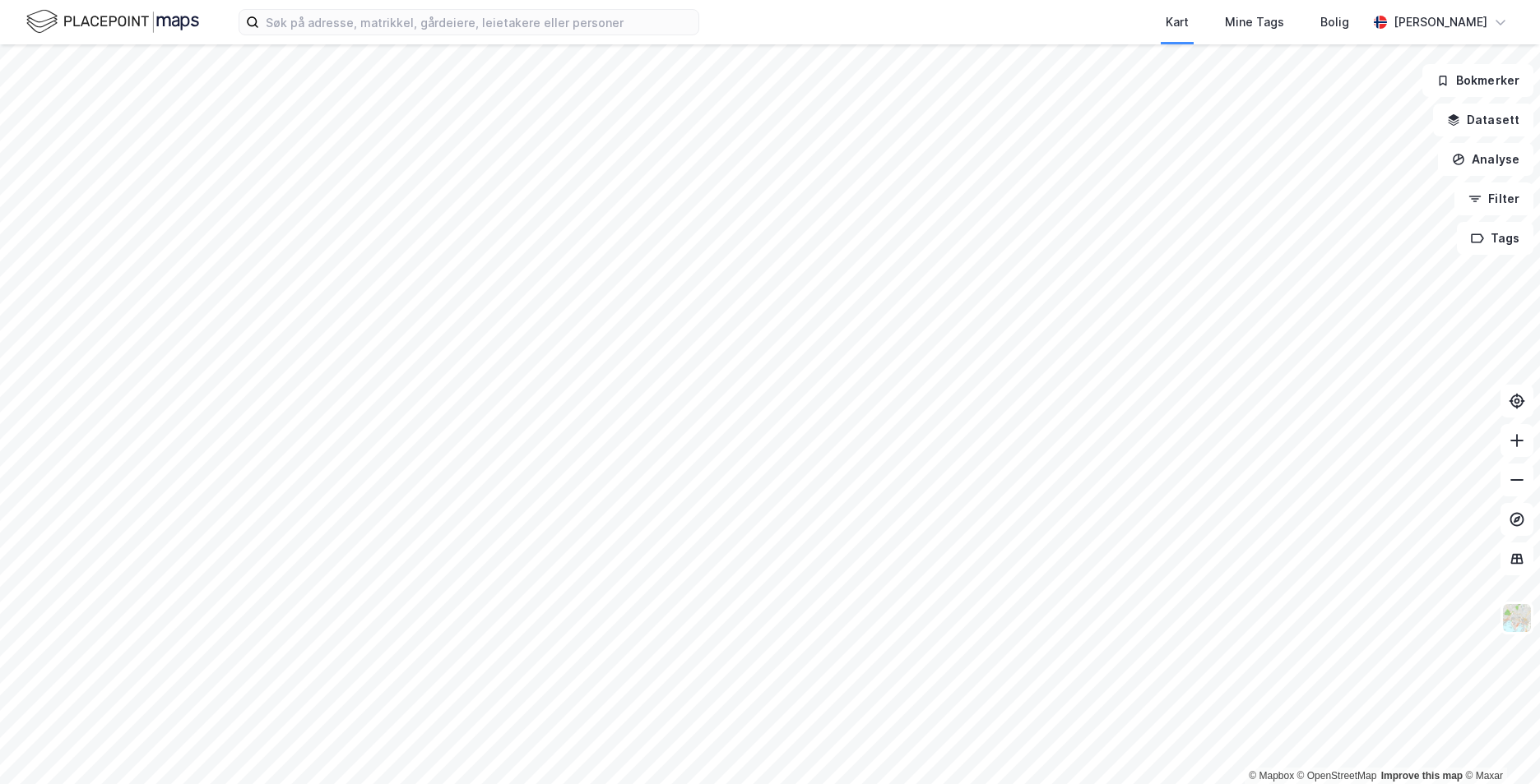
click at [806, 31] on div "Kart Mine Tags Bolig" at bounding box center [1073, 22] width 589 height 45
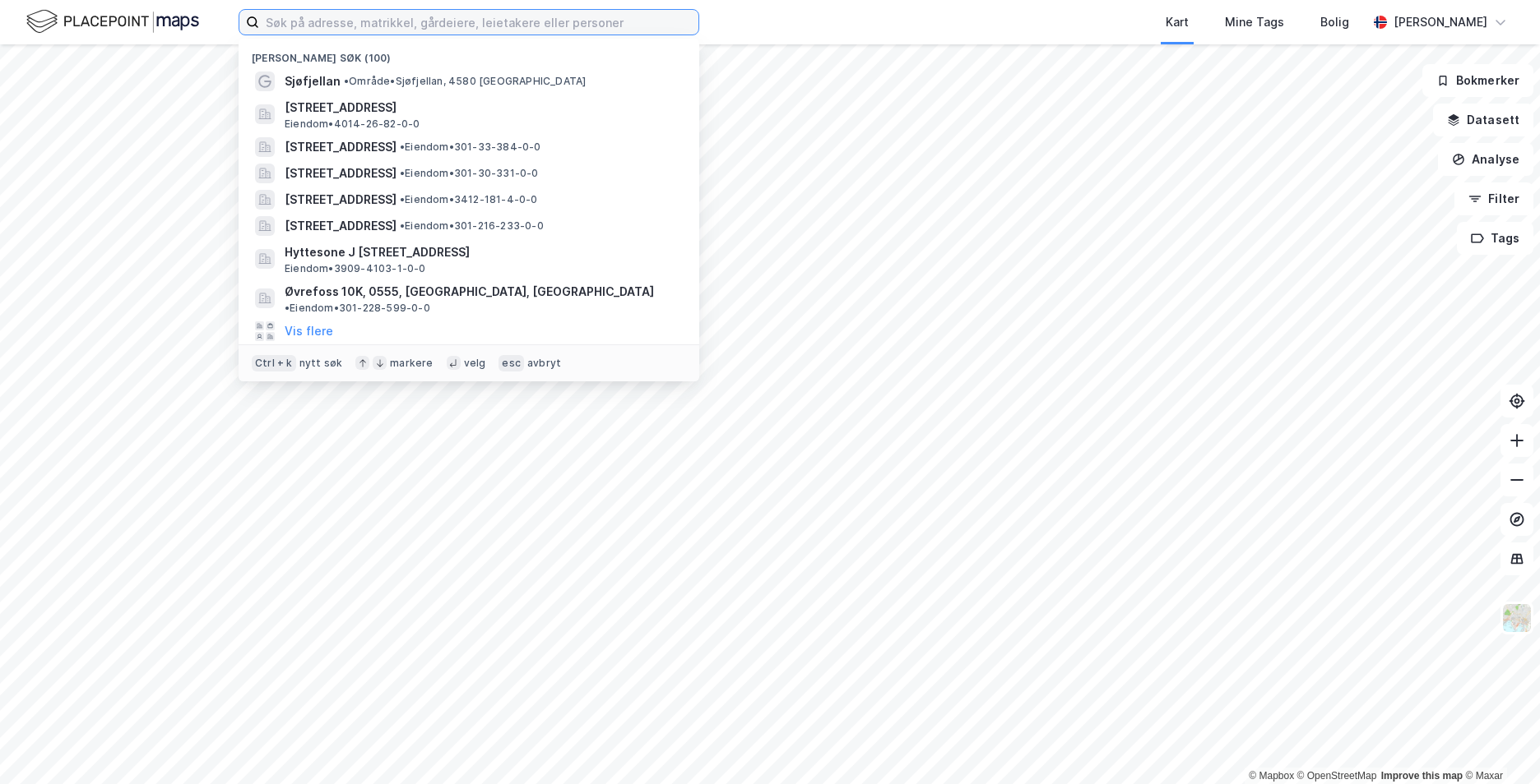
click at [331, 20] on input at bounding box center [478, 22] width 439 height 25
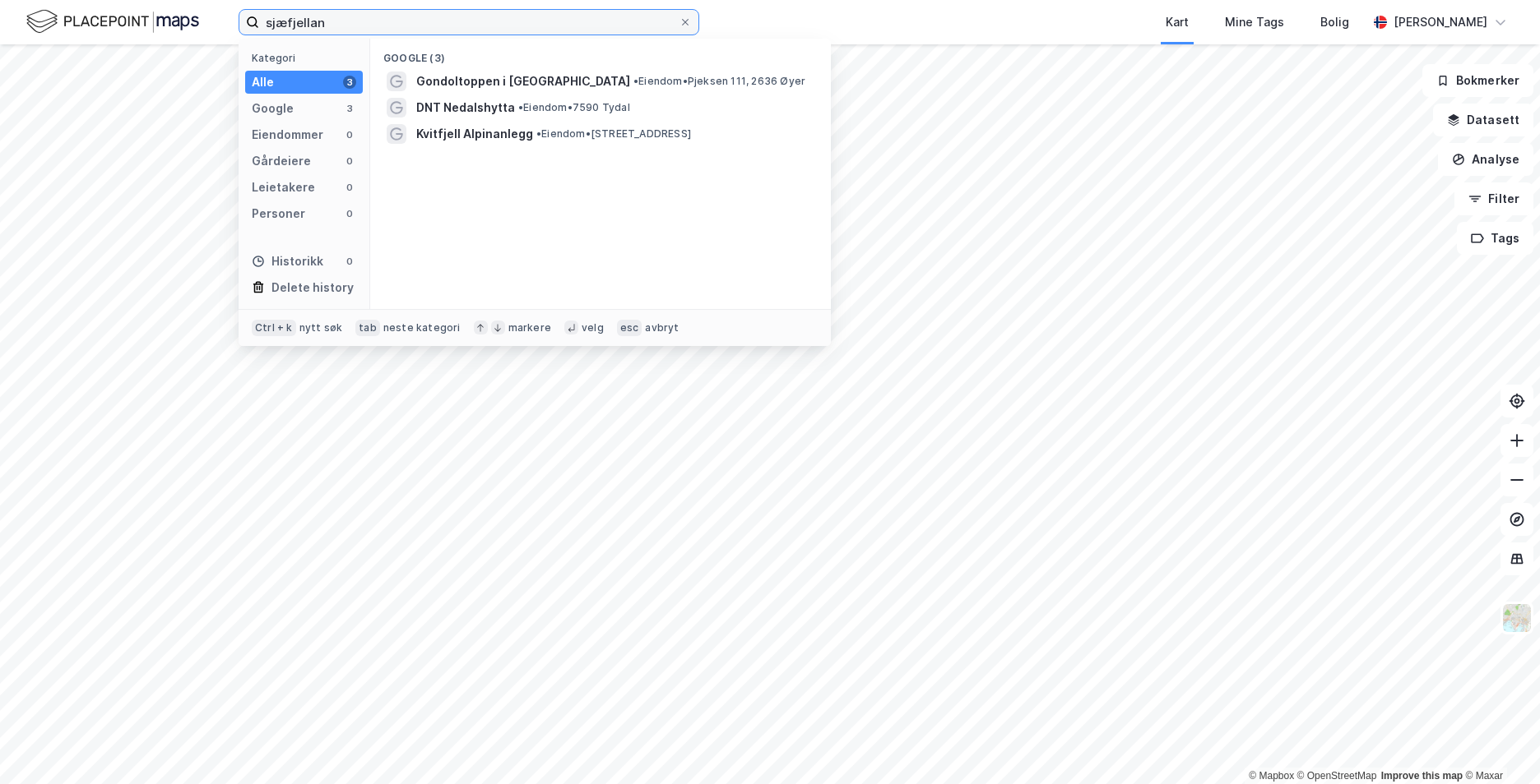
click at [324, 25] on input "sjæfjellan" at bounding box center [468, 22] width 419 height 25
click at [282, 21] on input "sjæfjellan" at bounding box center [468, 22] width 419 height 25
drag, startPoint x: 286, startPoint y: 20, endPoint x: 276, endPoint y: 21, distance: 10.0
click at [276, 21] on input "sjæfjellan" at bounding box center [468, 22] width 419 height 25
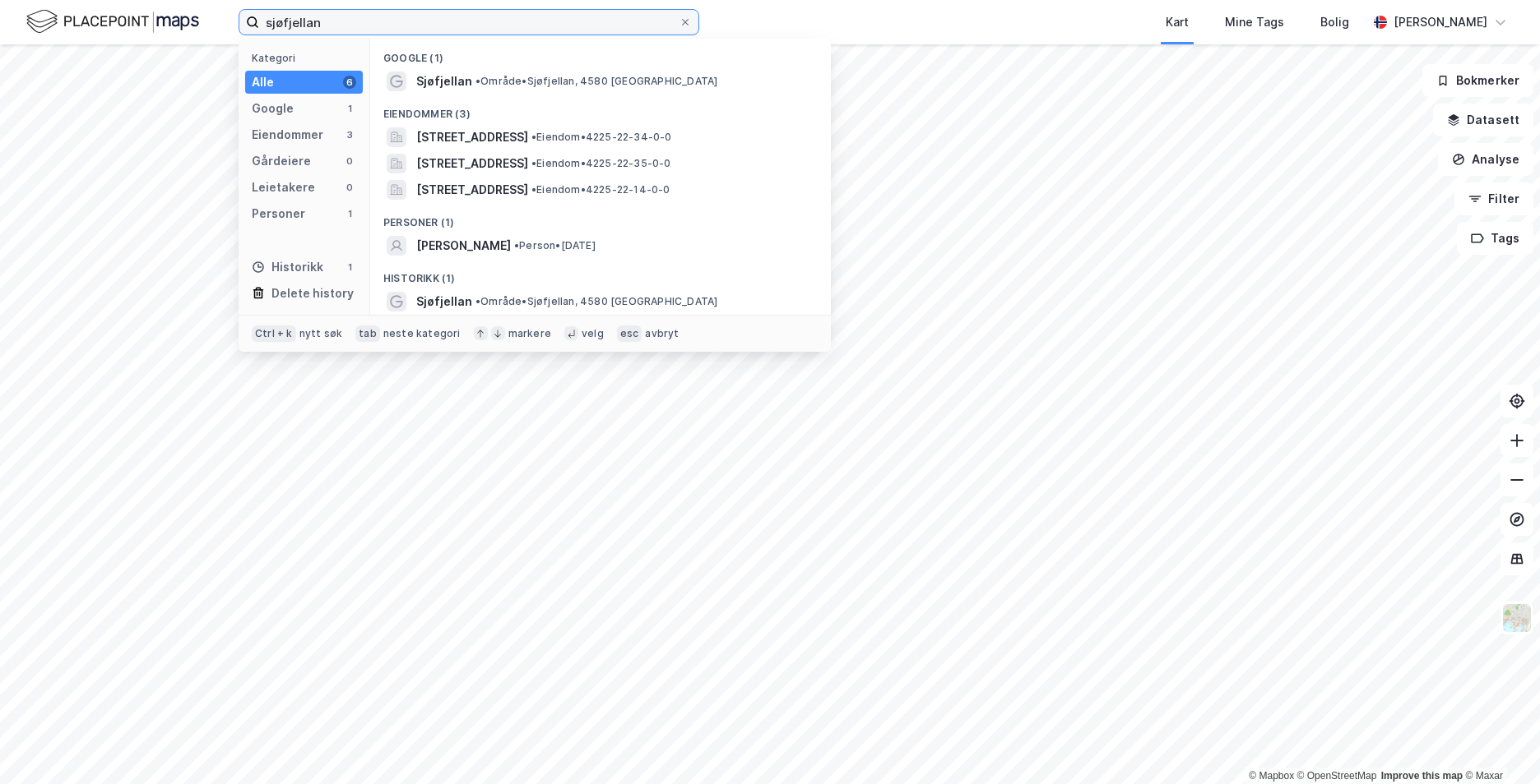
drag, startPoint x: 352, startPoint y: 27, endPoint x: 249, endPoint y: 36, distance: 103.4
click at [249, 36] on div "sjøfjellan Kategori Alle 6 Google 1 Eiendommer 3 Gårdeiere 0 Leietakere 0 Perso…" at bounding box center [770, 22] width 1540 height 45
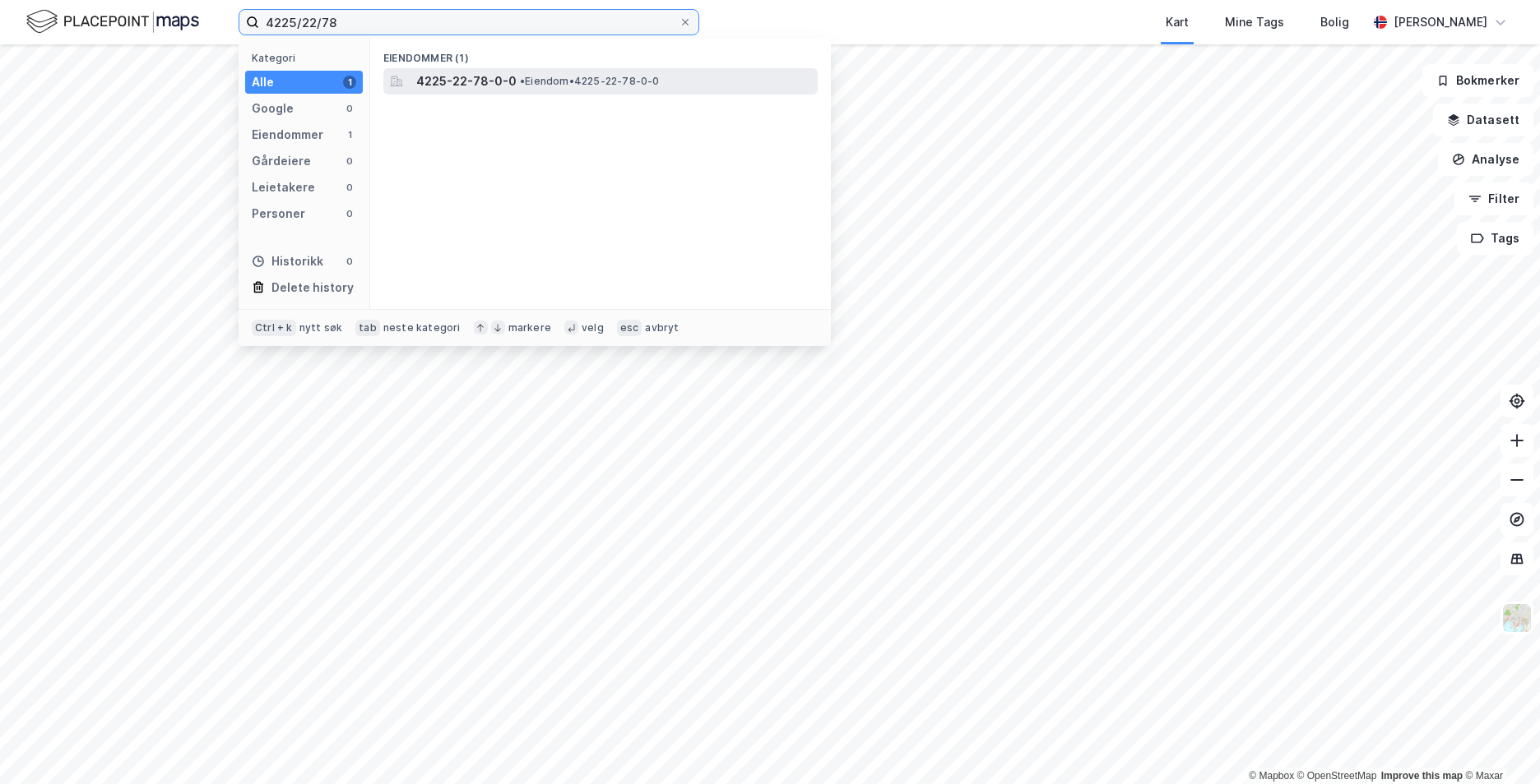
type input "4225/22/78"
click at [458, 82] on span "4225-22-78-0-0" at bounding box center [466, 82] width 101 height 20
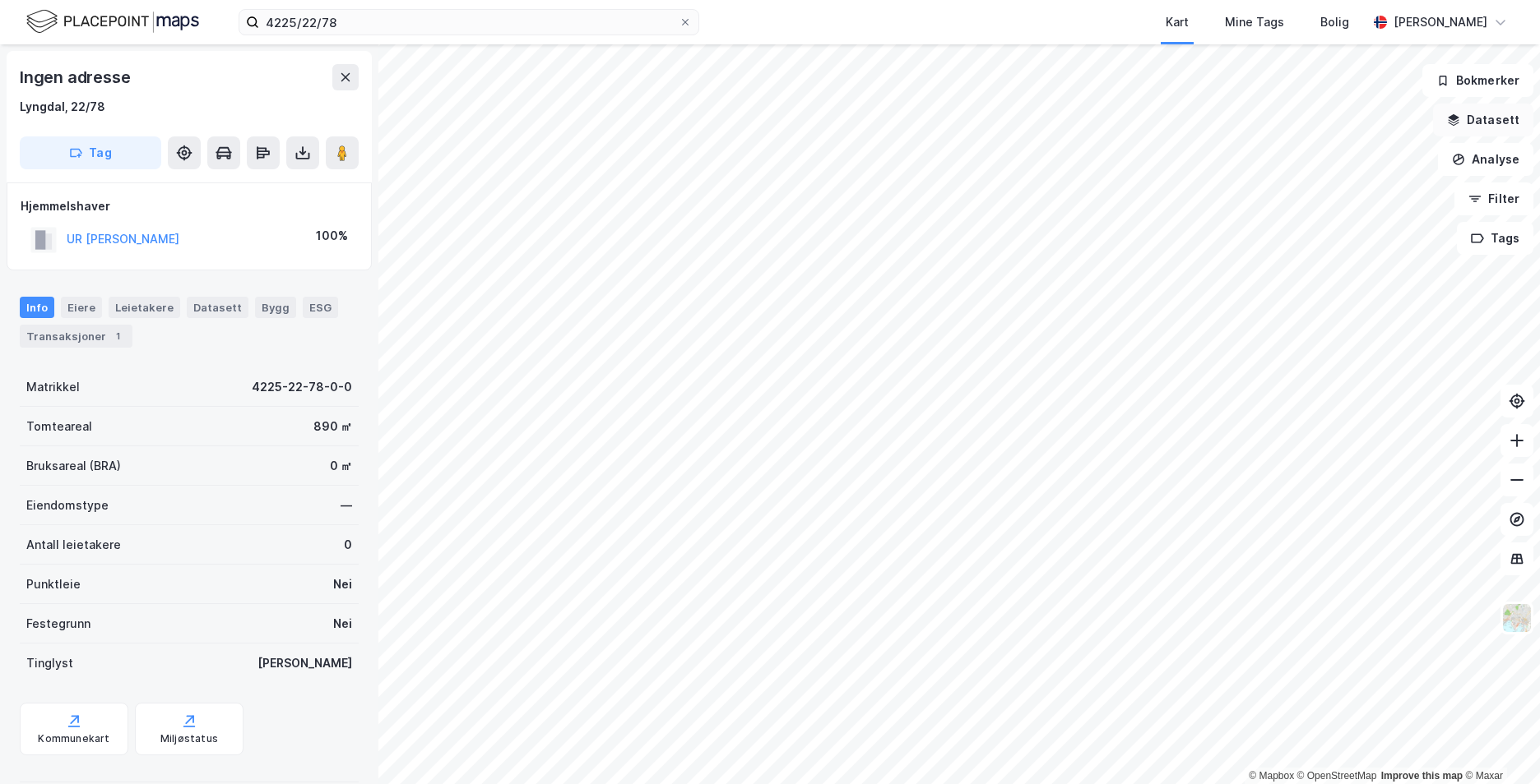
click at [1476, 125] on button "Datasett" at bounding box center [1482, 119] width 101 height 33
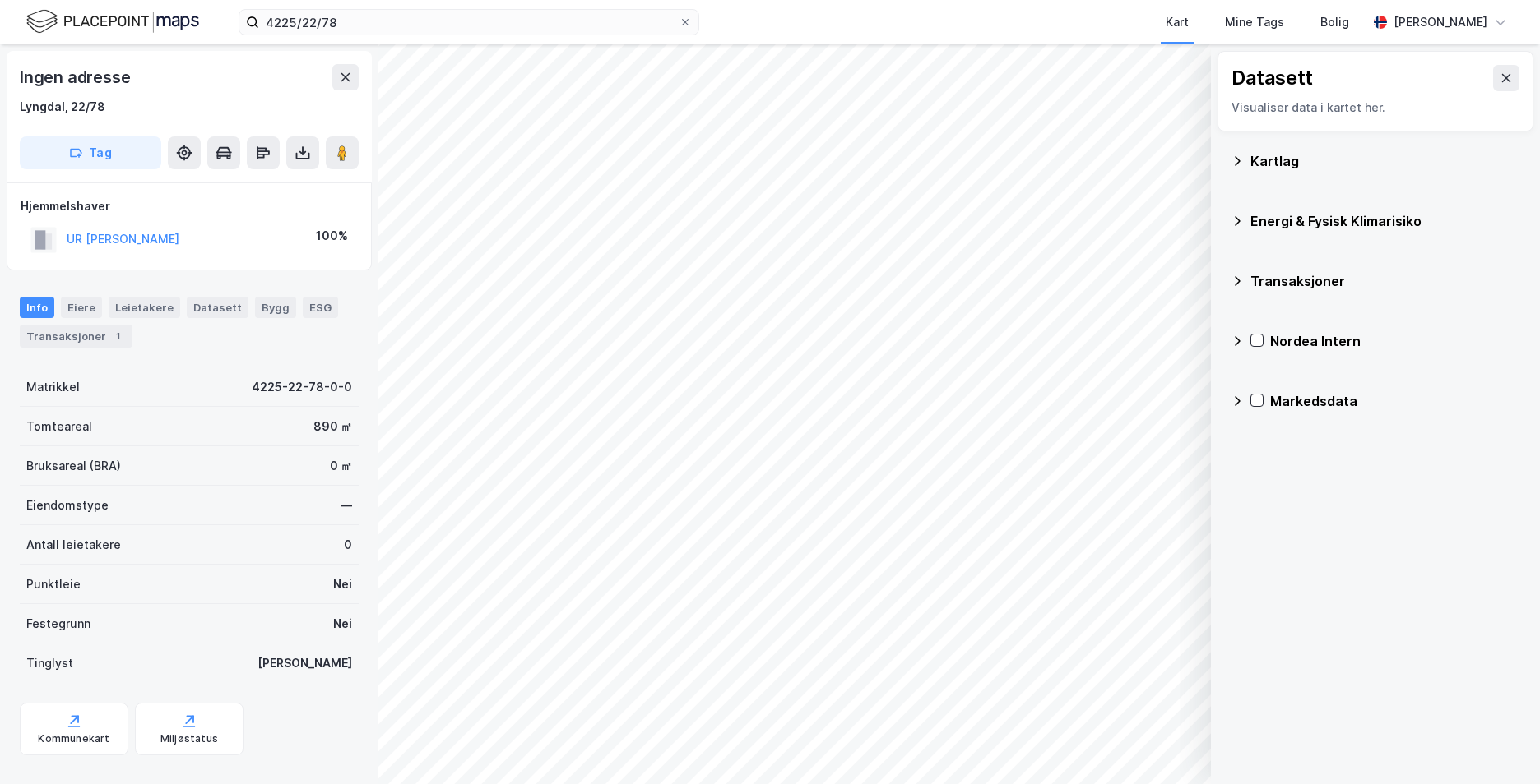
click at [1233, 158] on icon at bounding box center [1236, 160] width 13 height 13
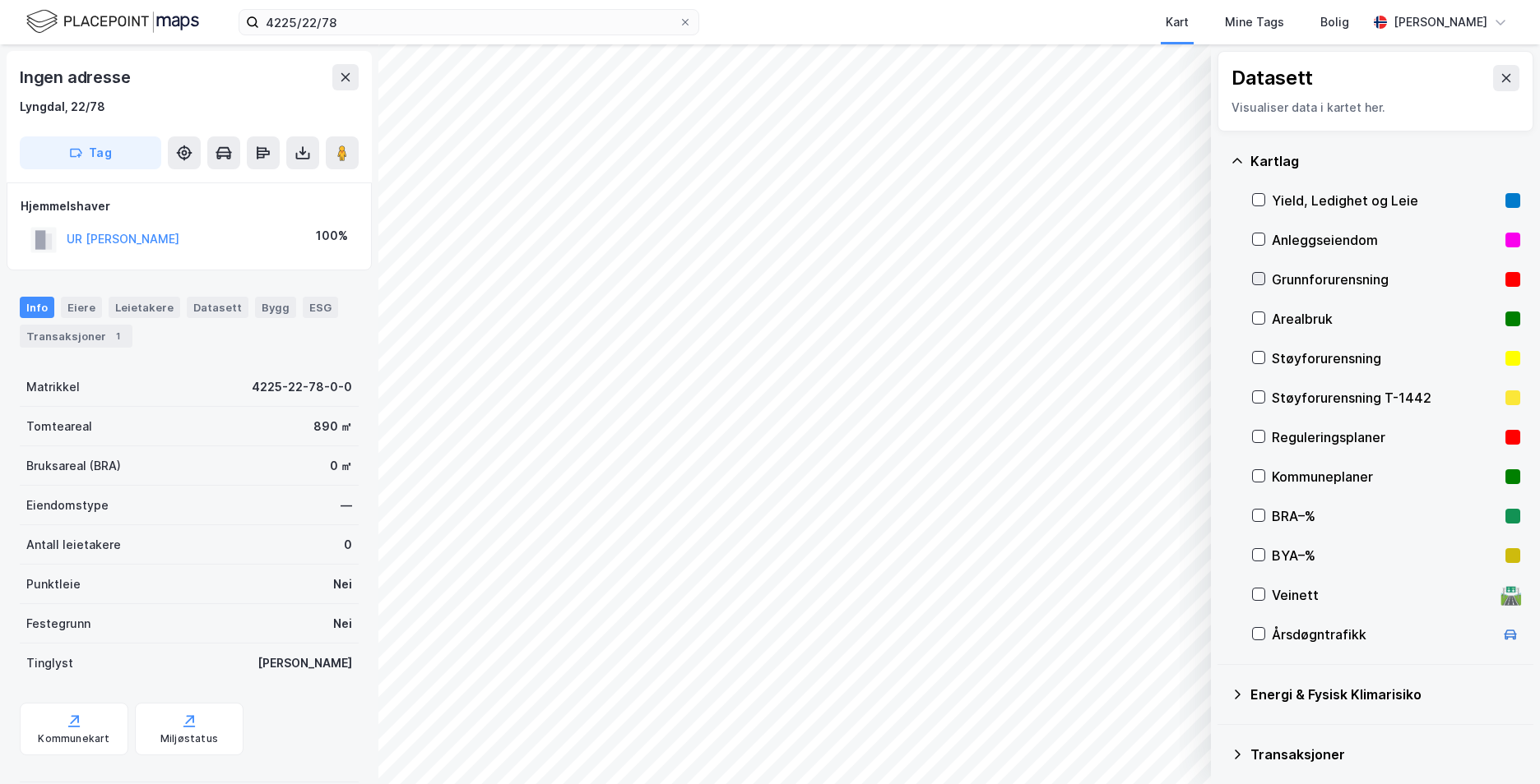
click at [1260, 277] on icon at bounding box center [1258, 279] width 12 height 12
click at [1236, 157] on icon at bounding box center [1236, 160] width 13 height 13
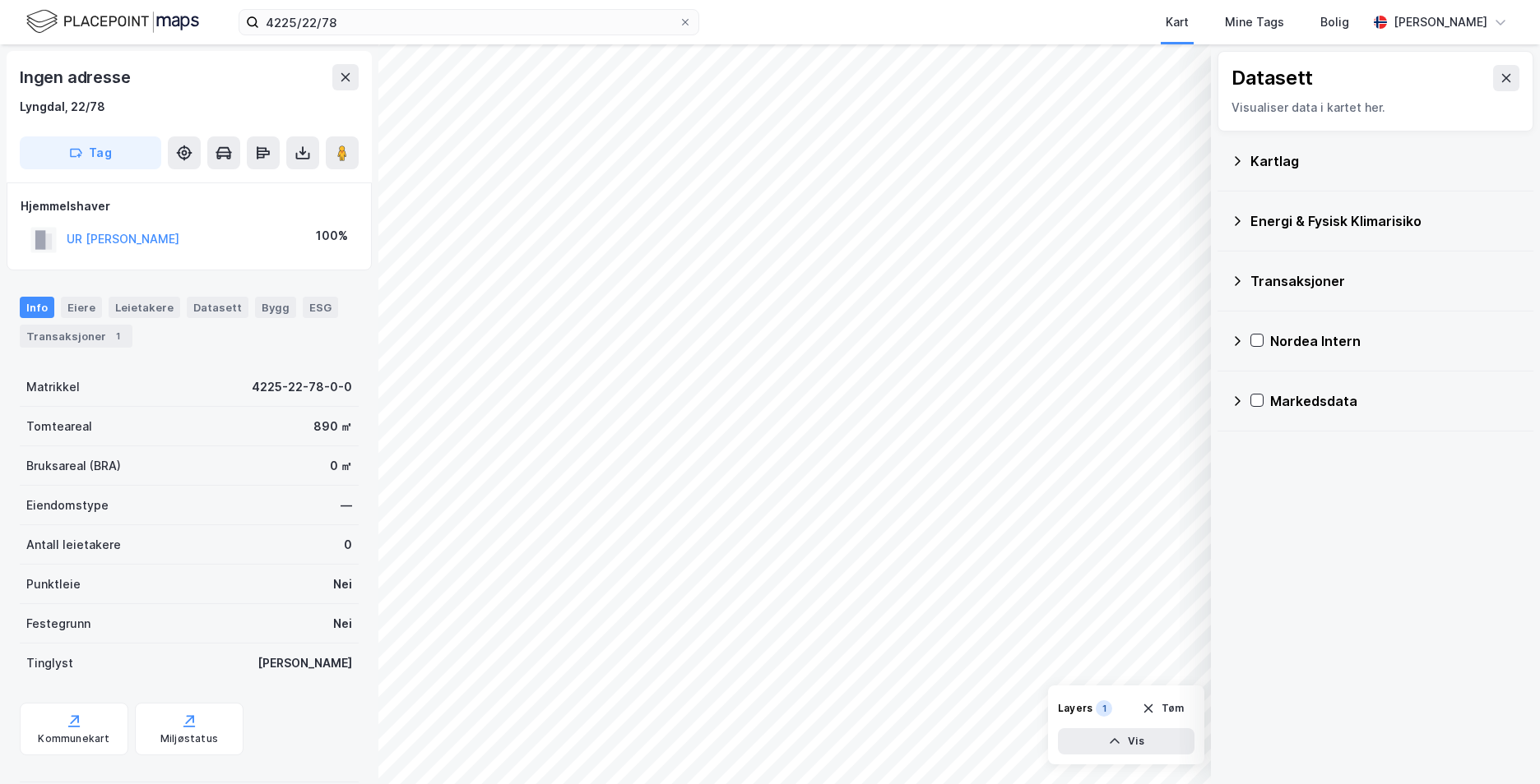
click at [1237, 215] on icon at bounding box center [1236, 221] width 13 height 13
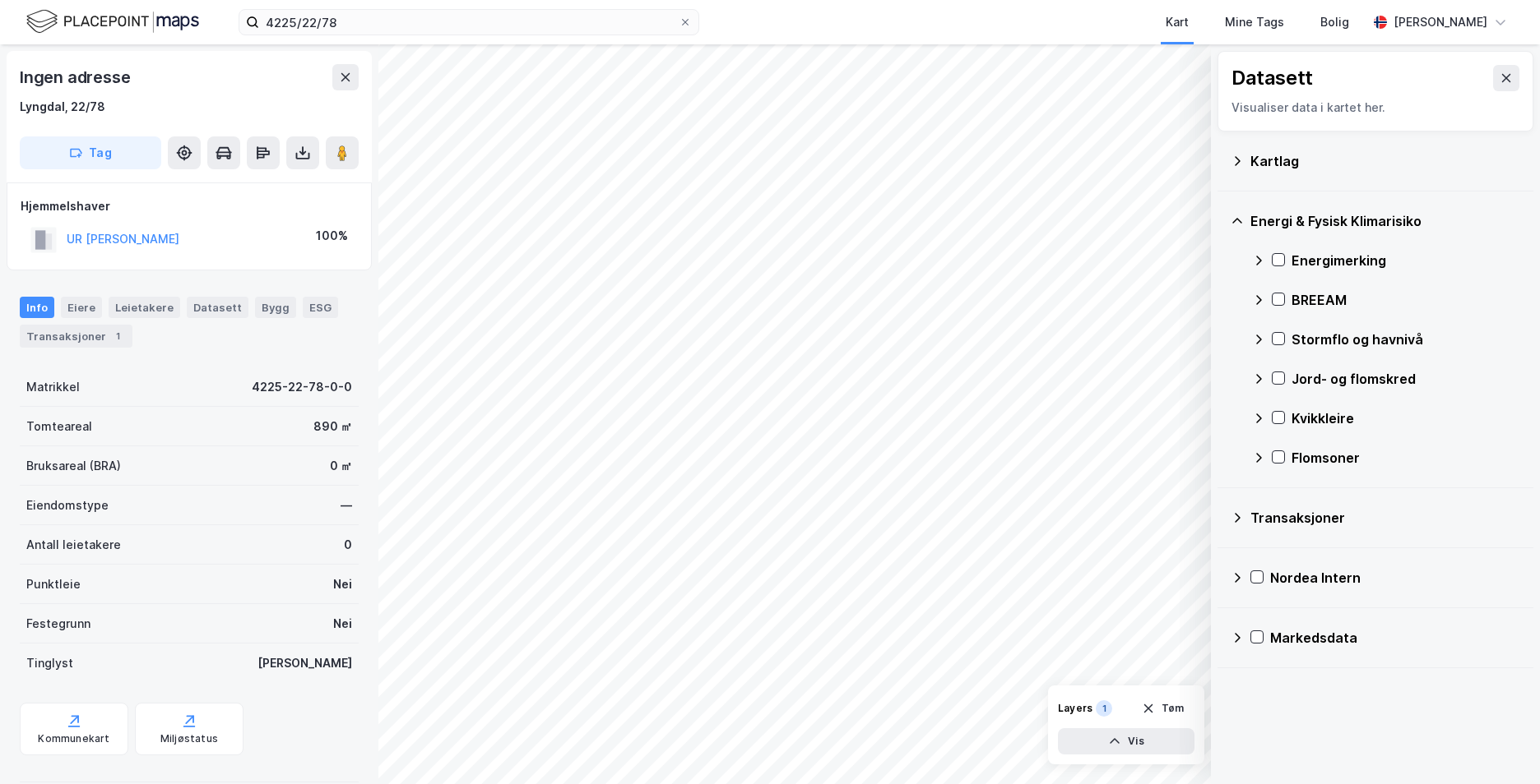
click at [1285, 259] on div "Energimerking" at bounding box center [1385, 261] width 268 height 40
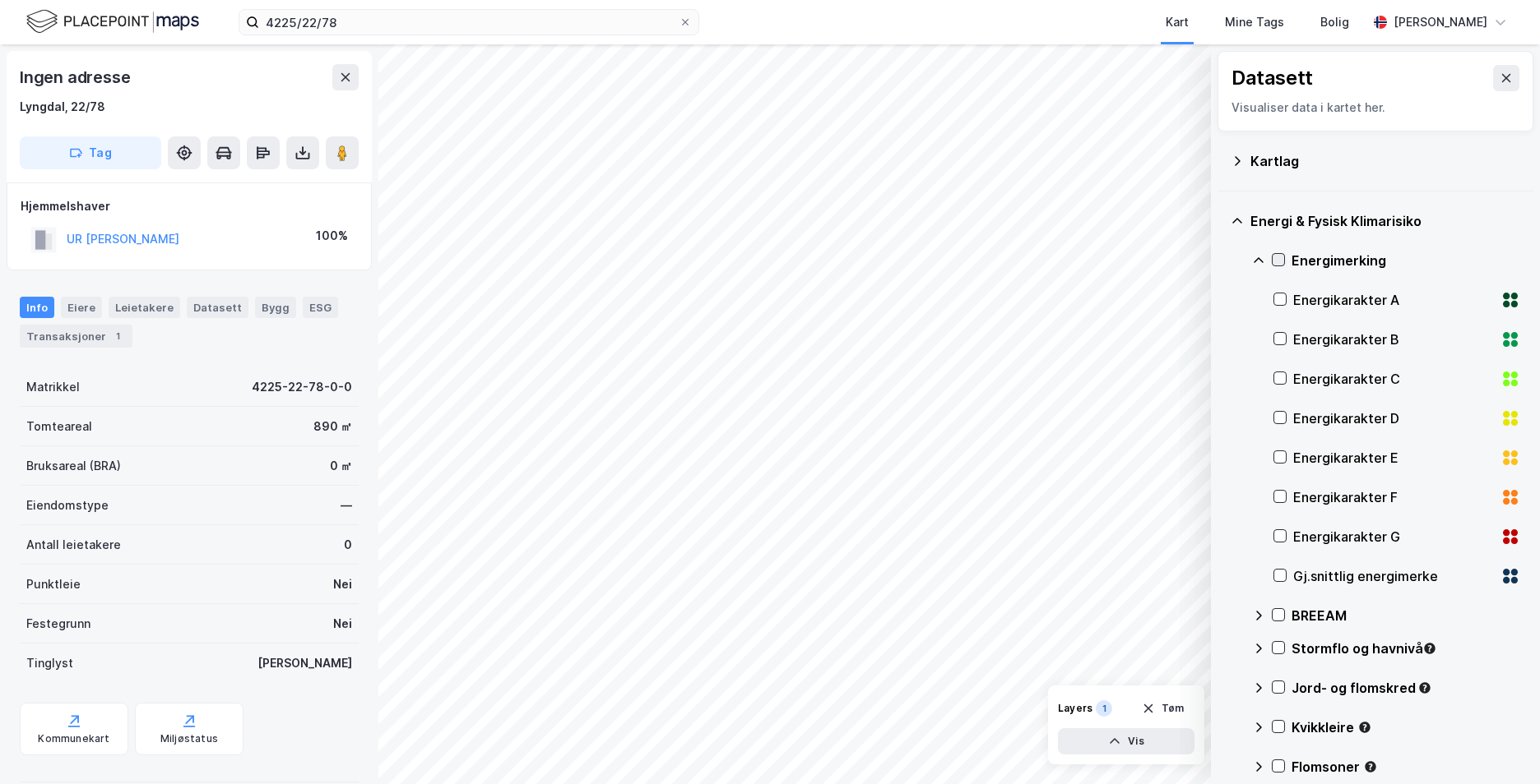
click at [1275, 258] on icon at bounding box center [1278, 260] width 12 height 12
click at [1257, 259] on icon at bounding box center [1258, 261] width 10 height 6
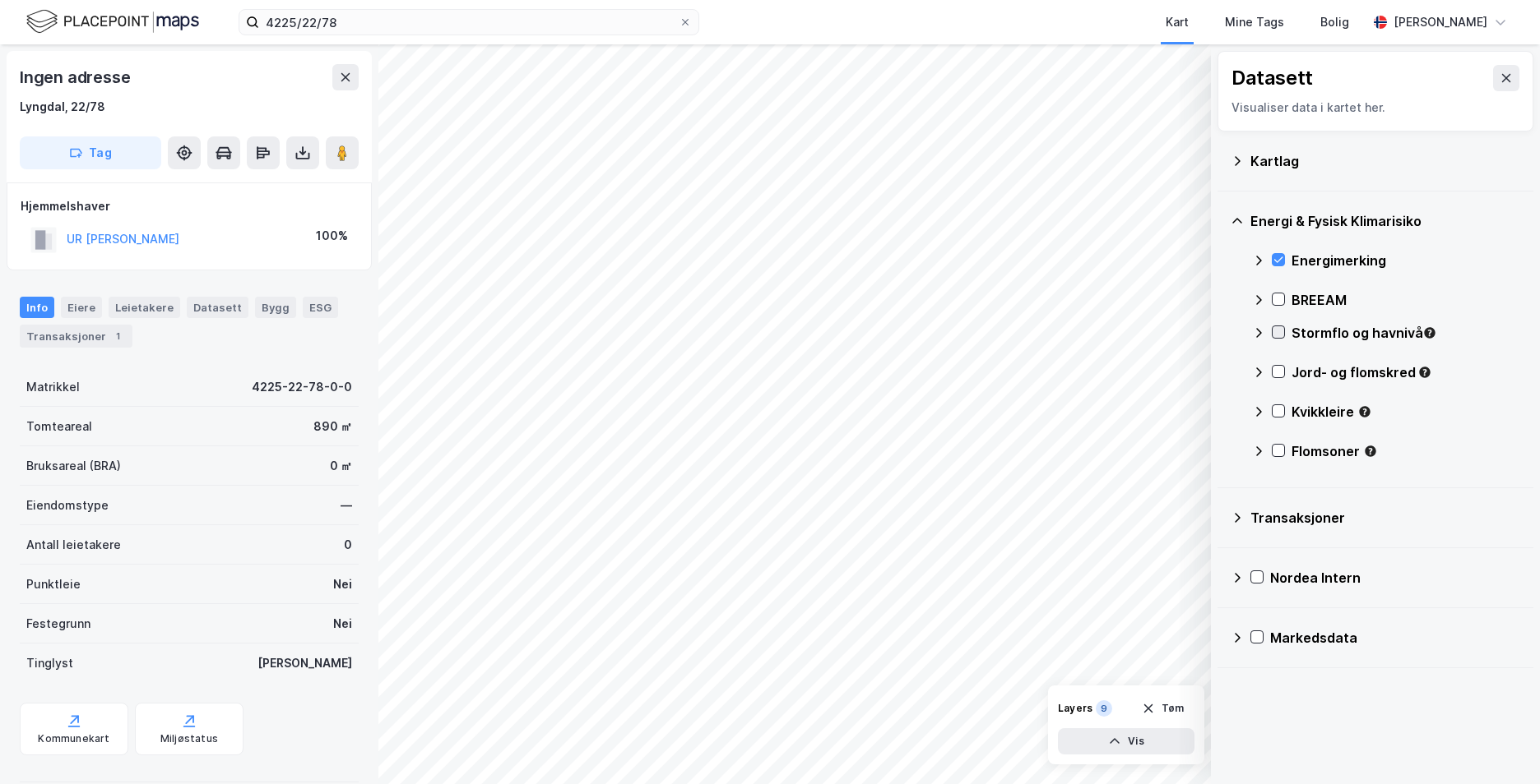
click at [1274, 331] on icon at bounding box center [1278, 332] width 12 height 12
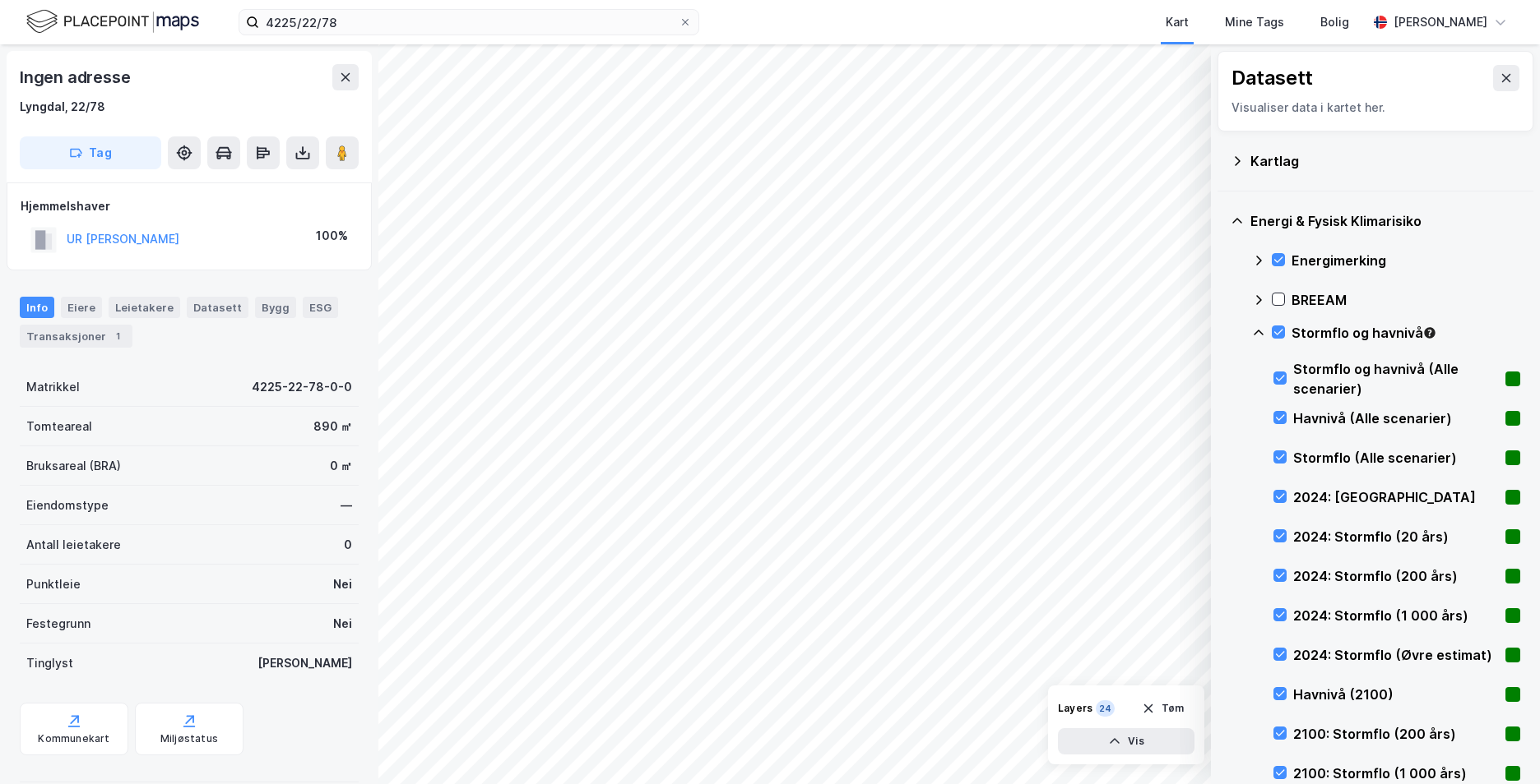
click at [1252, 328] on icon at bounding box center [1257, 332] width 13 height 13
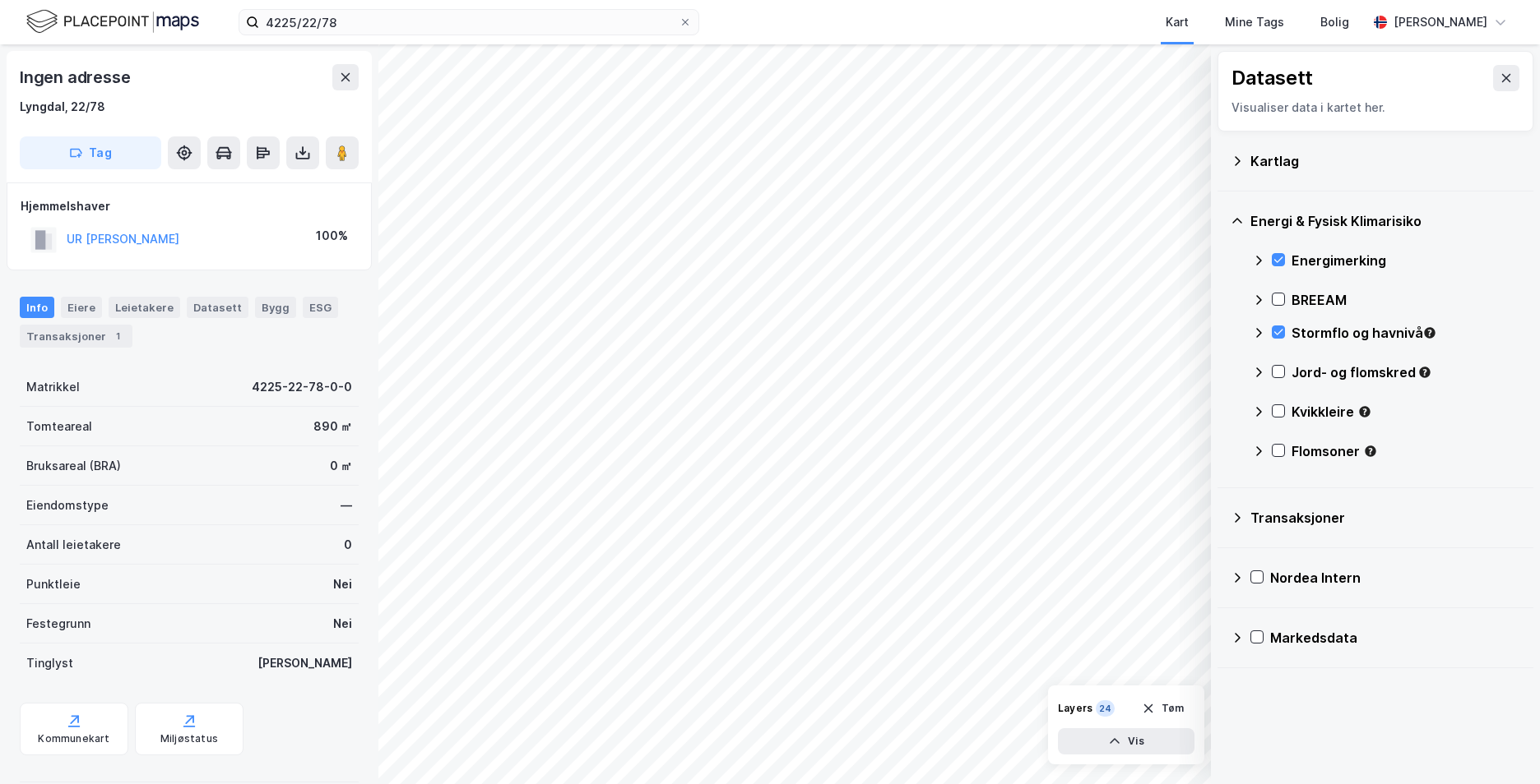
click at [1274, 361] on div "Jord- og flomskred" at bounding box center [1385, 379] width 268 height 40
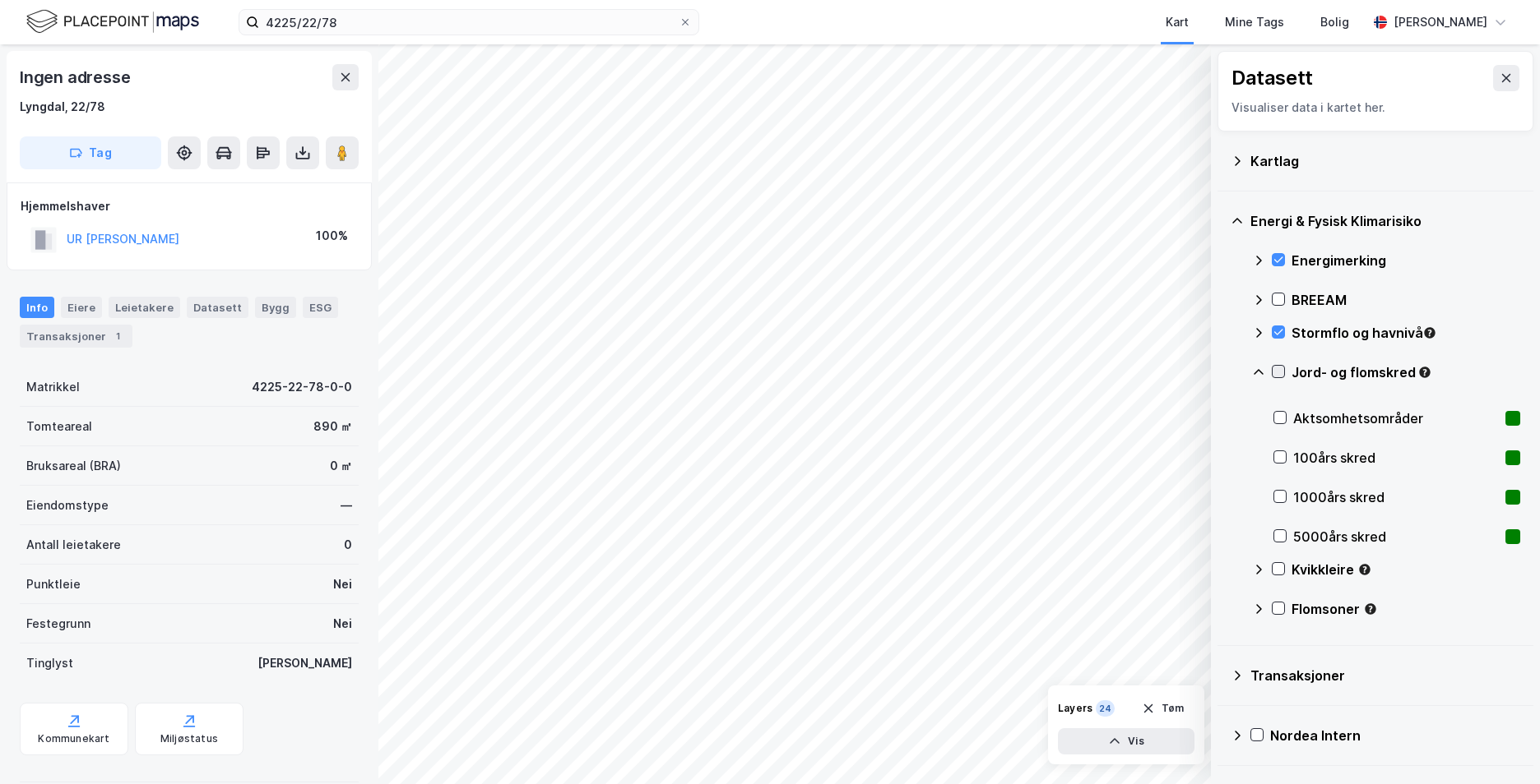
click at [1275, 371] on icon at bounding box center [1278, 372] width 12 height 12
click at [1260, 372] on icon at bounding box center [1257, 372] width 13 height 13
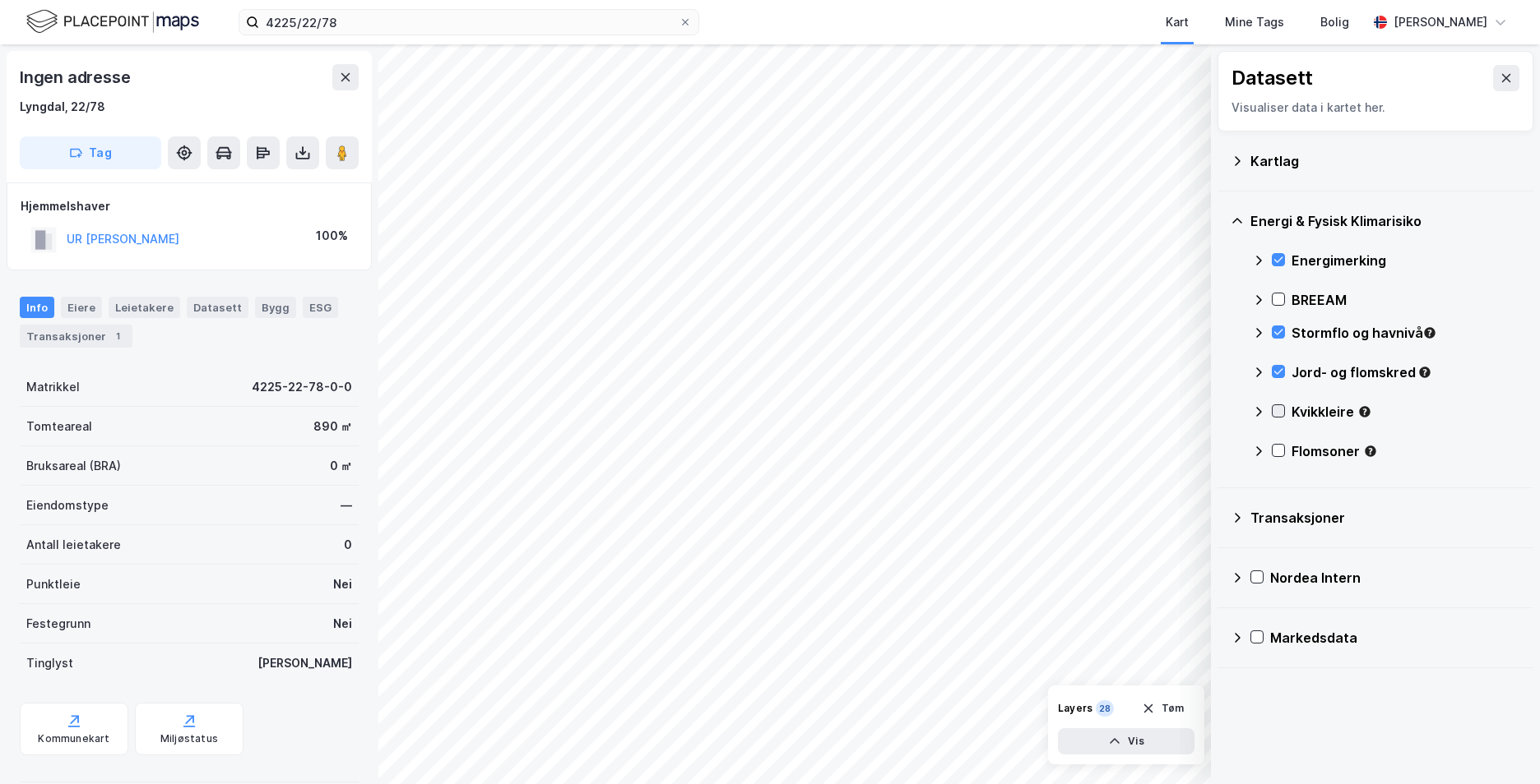
click at [1279, 409] on icon at bounding box center [1278, 411] width 12 height 12
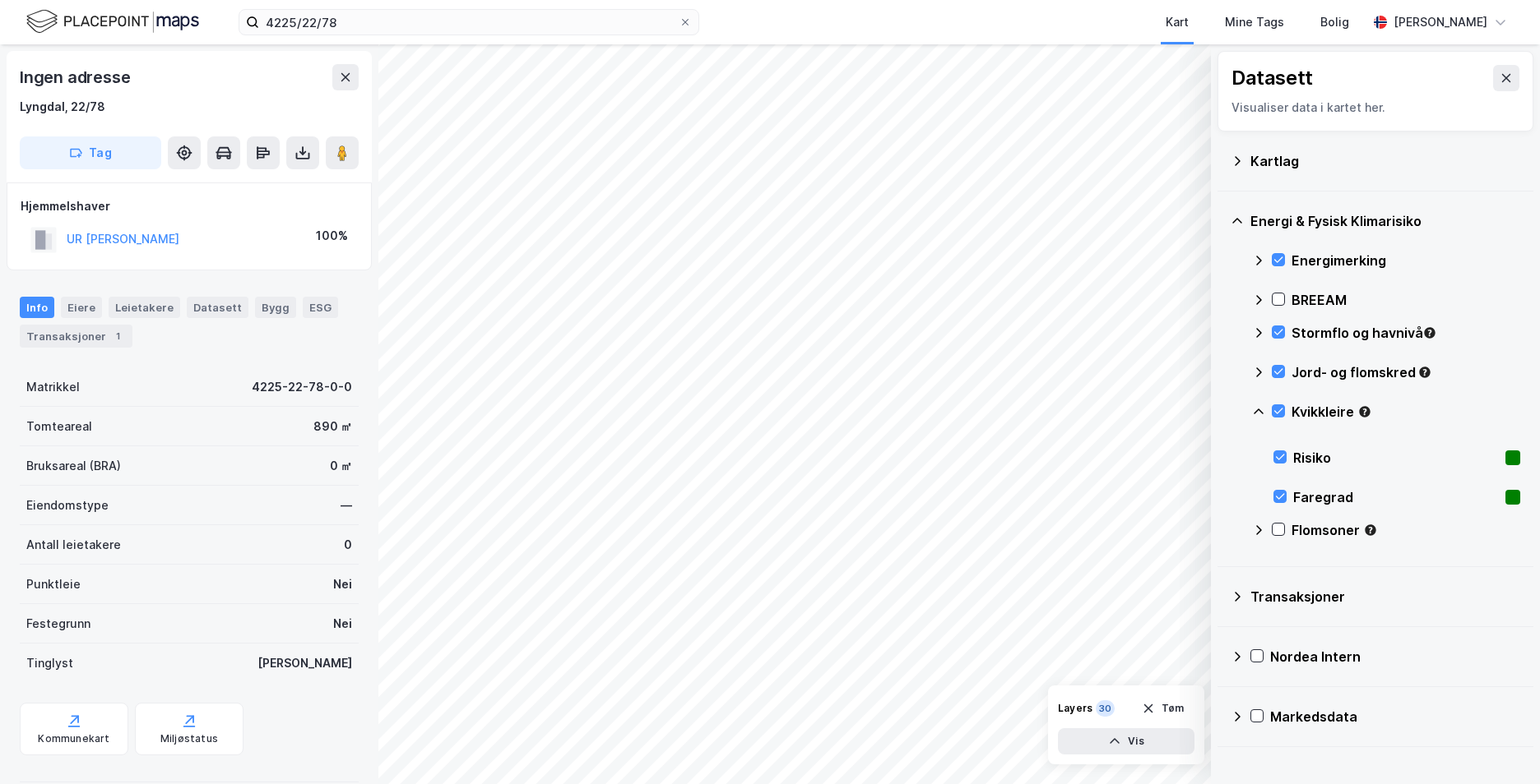
click at [1263, 407] on icon at bounding box center [1257, 411] width 13 height 13
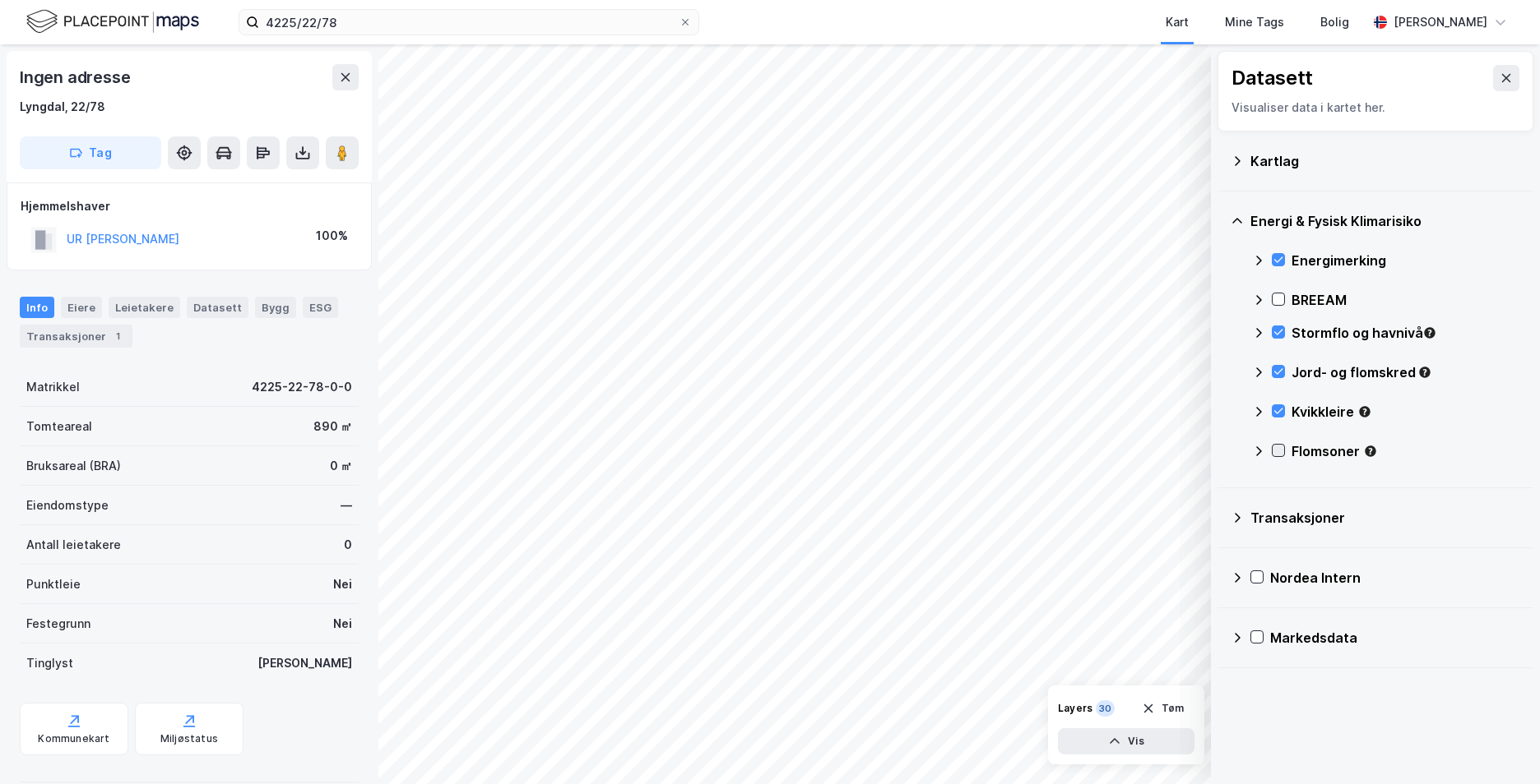
click at [1278, 451] on icon at bounding box center [1278, 451] width 12 height 12
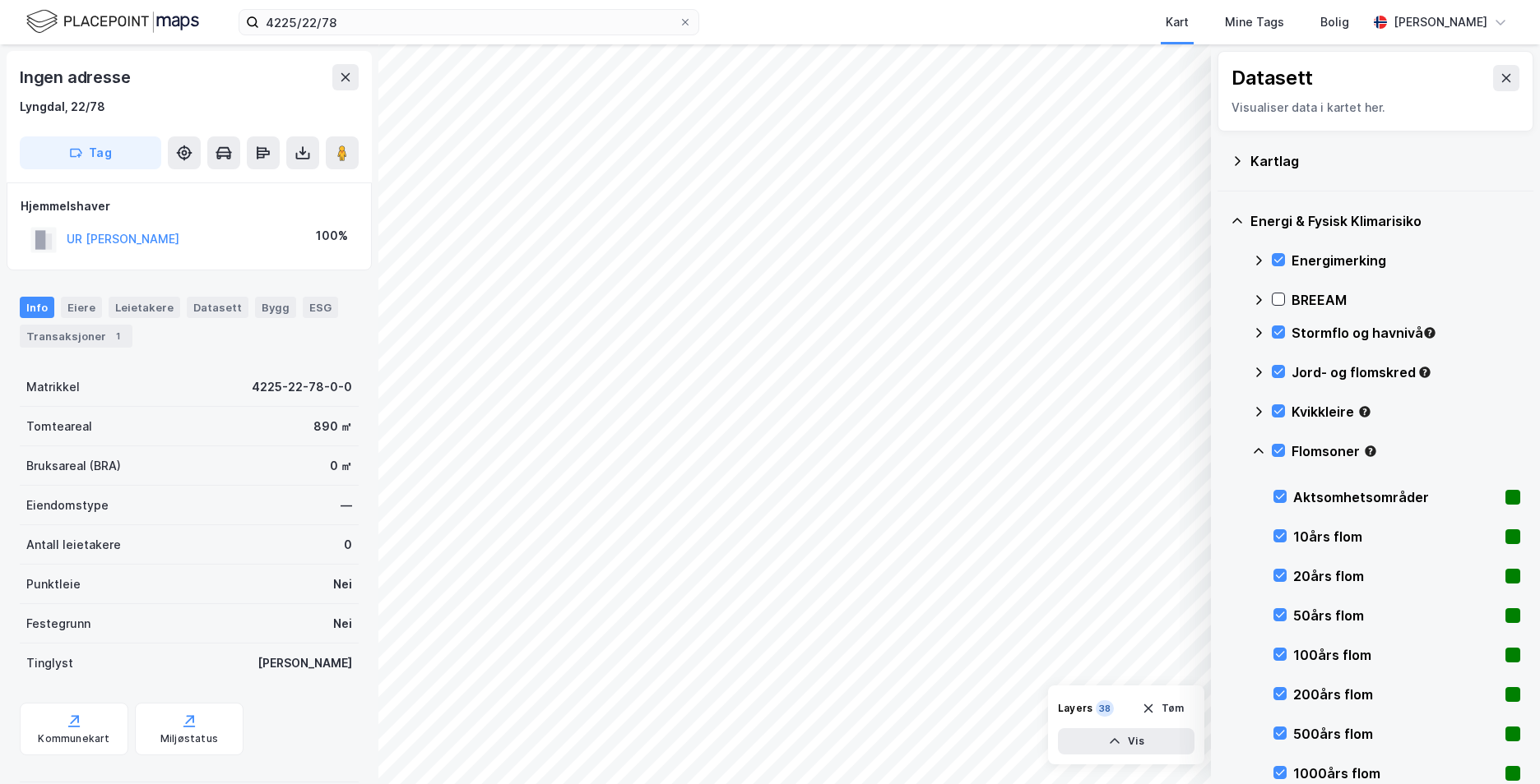
click at [1257, 450] on icon at bounding box center [1258, 451] width 10 height 6
